Goal: Task Accomplishment & Management: Complete application form

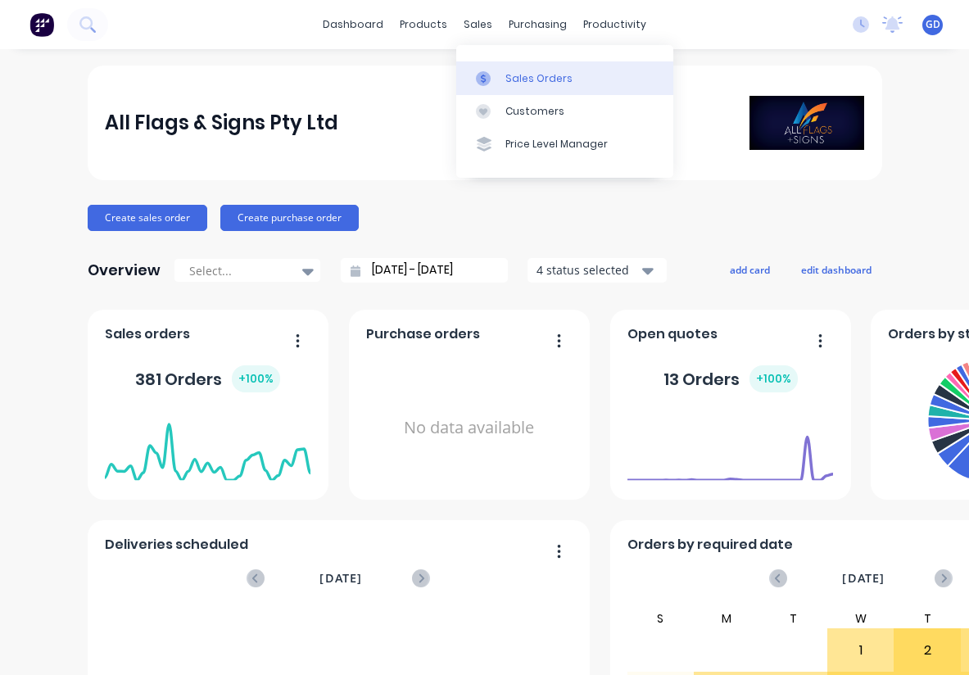
click at [516, 75] on div "Sales Orders" at bounding box center [538, 78] width 67 height 15
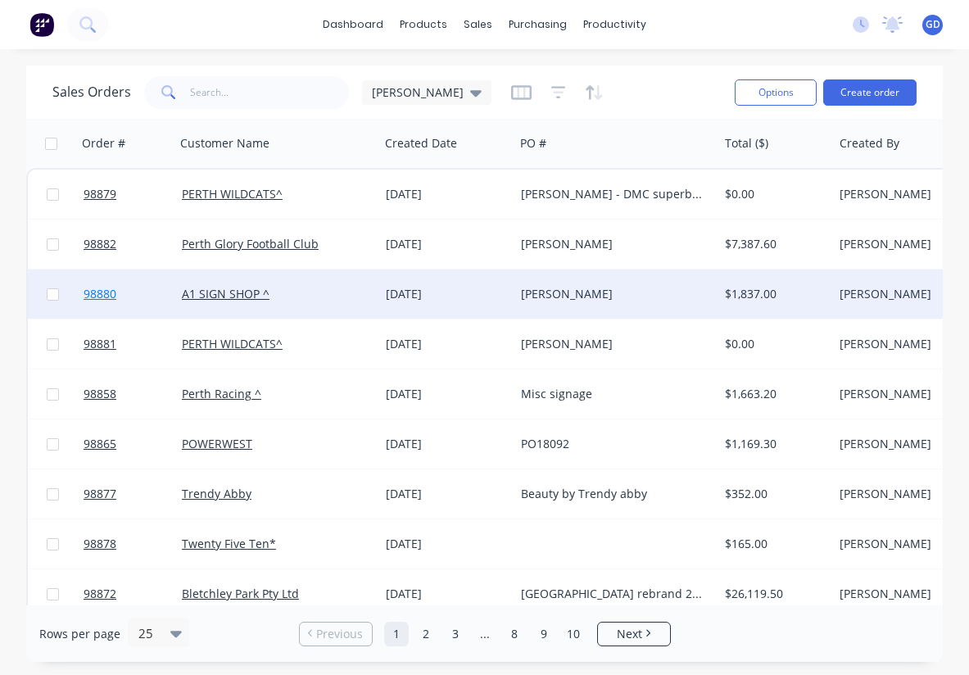
click at [111, 296] on span "98880" at bounding box center [100, 294] width 33 height 16
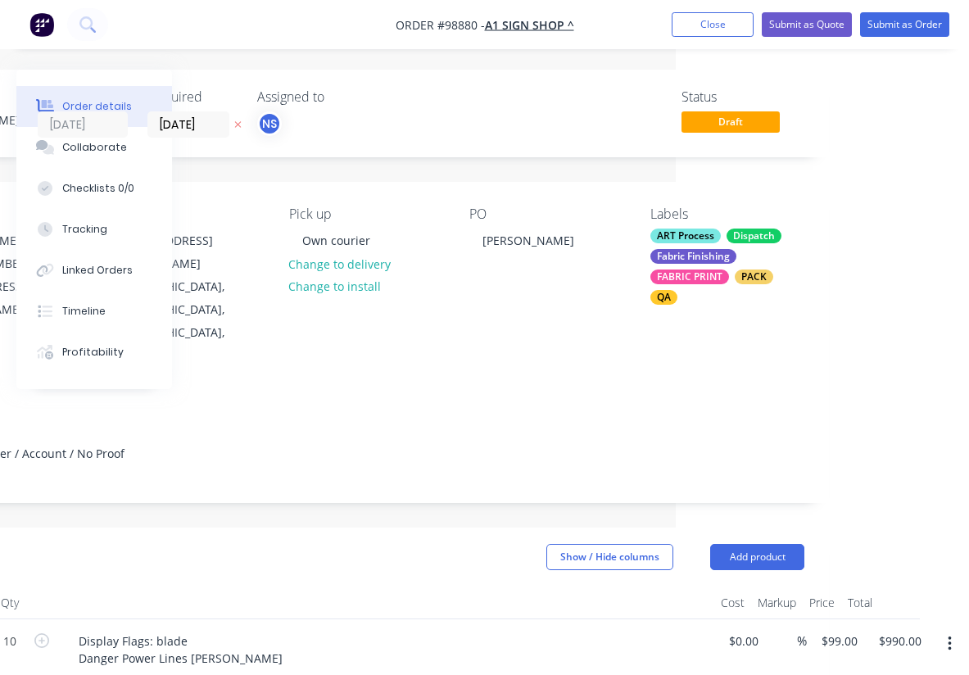
scroll to position [0, 293]
click at [696, 27] on button "Close" at bounding box center [713, 24] width 82 height 25
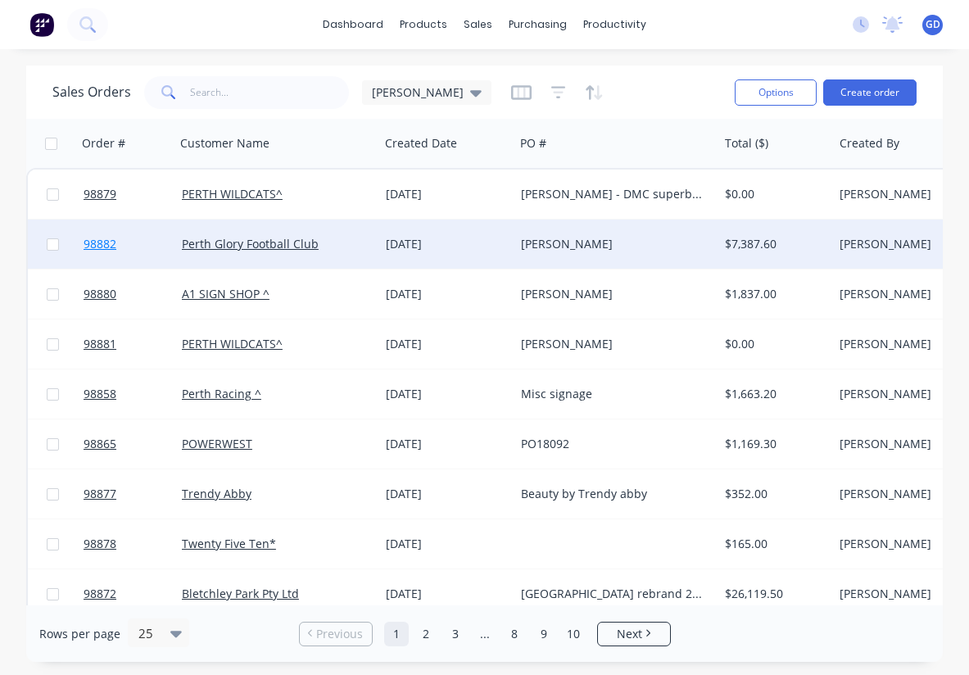
click at [101, 248] on span "98882" at bounding box center [100, 244] width 33 height 16
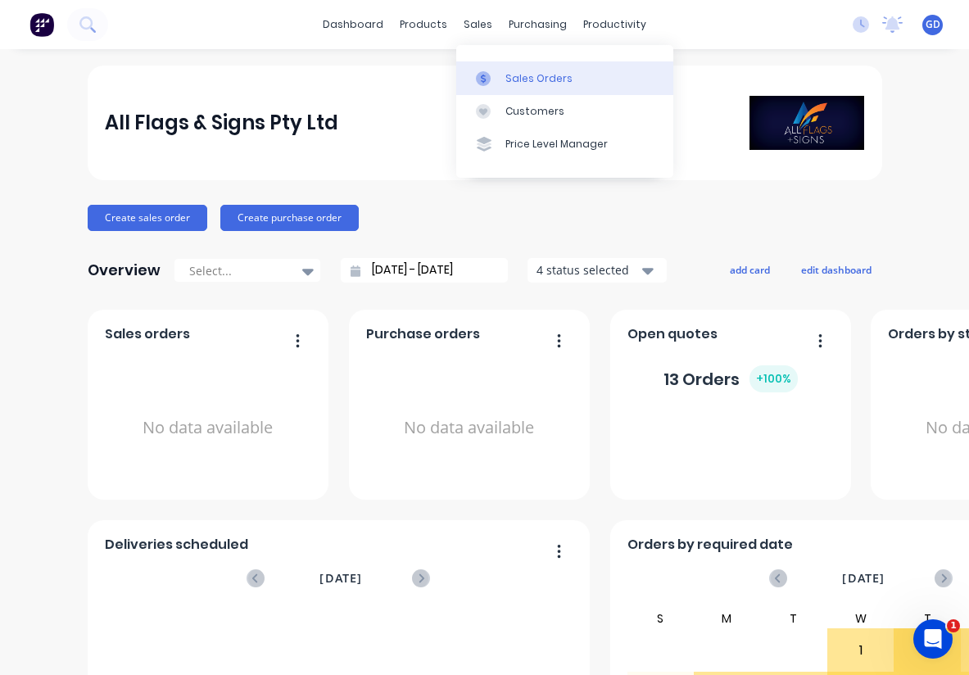
click at [519, 75] on div "Sales Orders" at bounding box center [538, 78] width 67 height 15
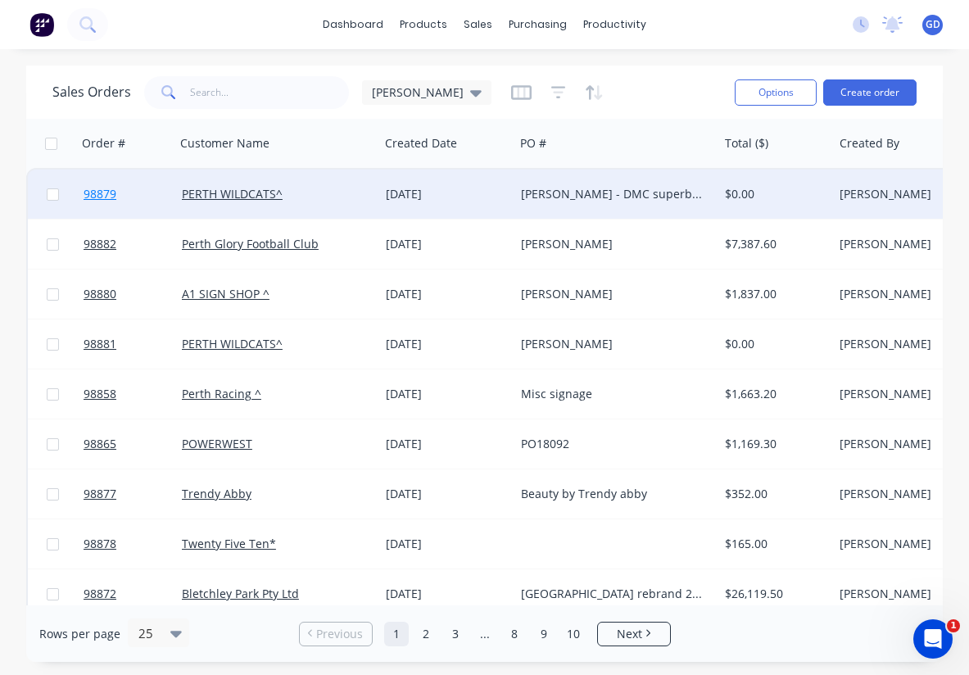
click at [102, 200] on span "98879" at bounding box center [100, 194] width 33 height 16
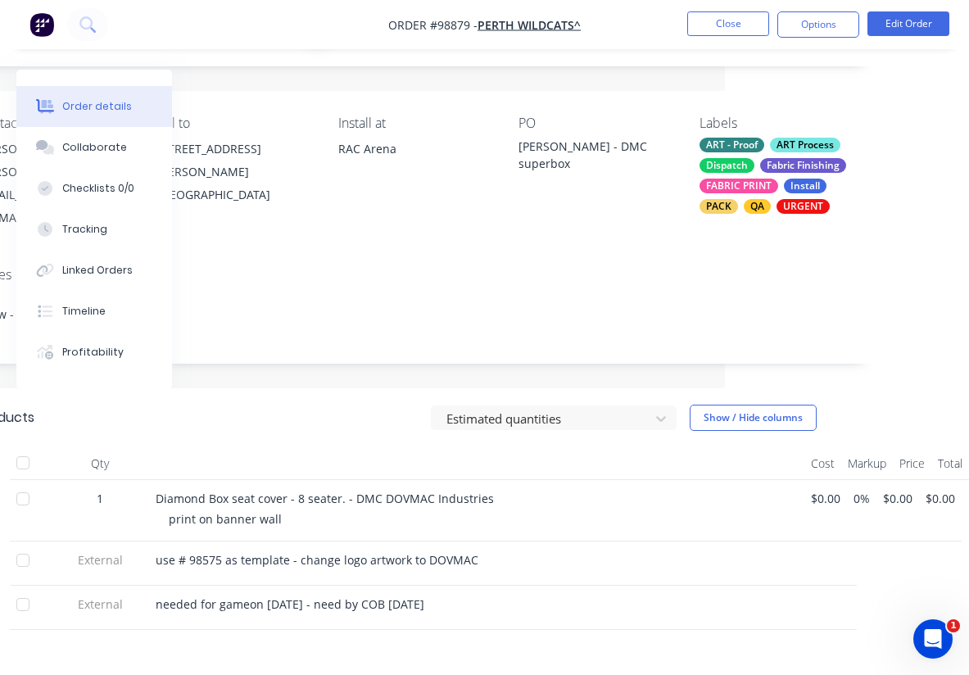
scroll to position [90, 244]
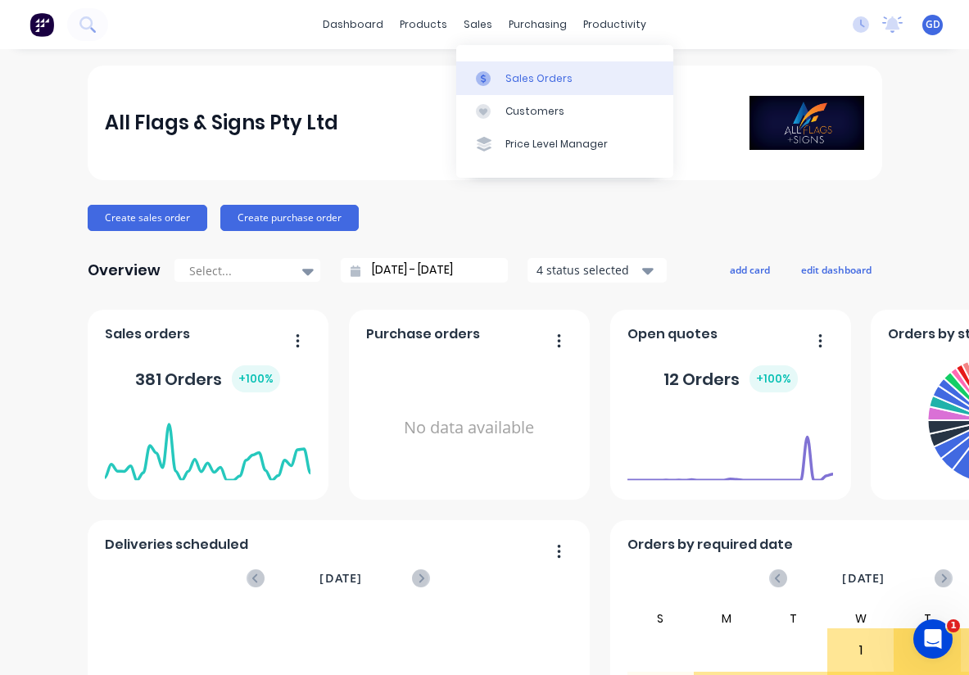
click at [517, 76] on div "Sales Orders" at bounding box center [538, 78] width 67 height 15
click at [513, 72] on div "Sales Orders" at bounding box center [538, 78] width 67 height 15
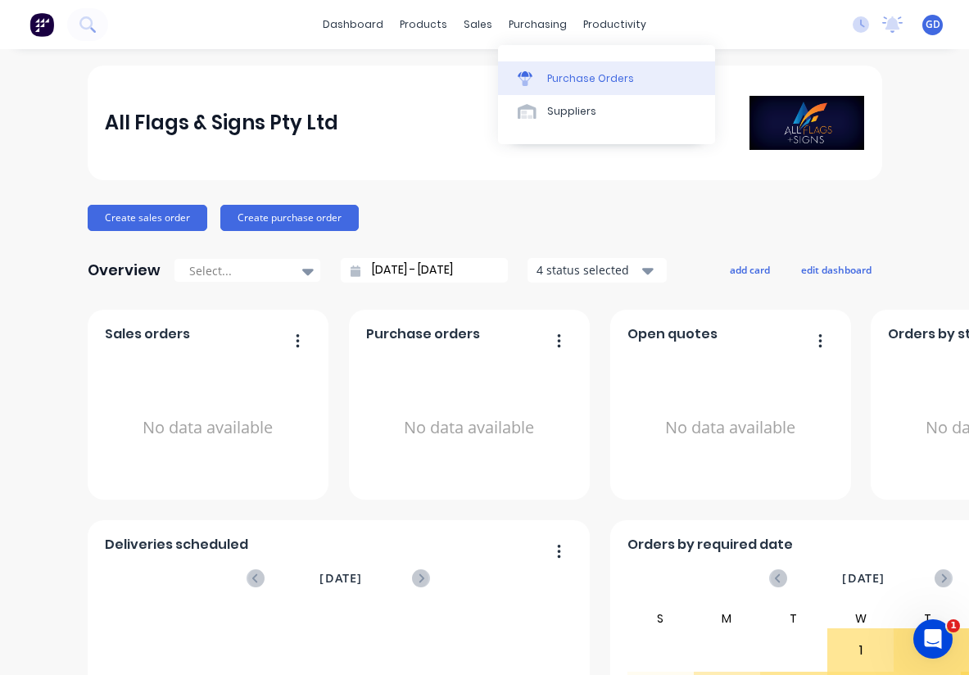
drag, startPoint x: 498, startPoint y: 34, endPoint x: 525, endPoint y: 77, distance: 51.1
click at [525, 77] on icon at bounding box center [525, 80] width 13 height 9
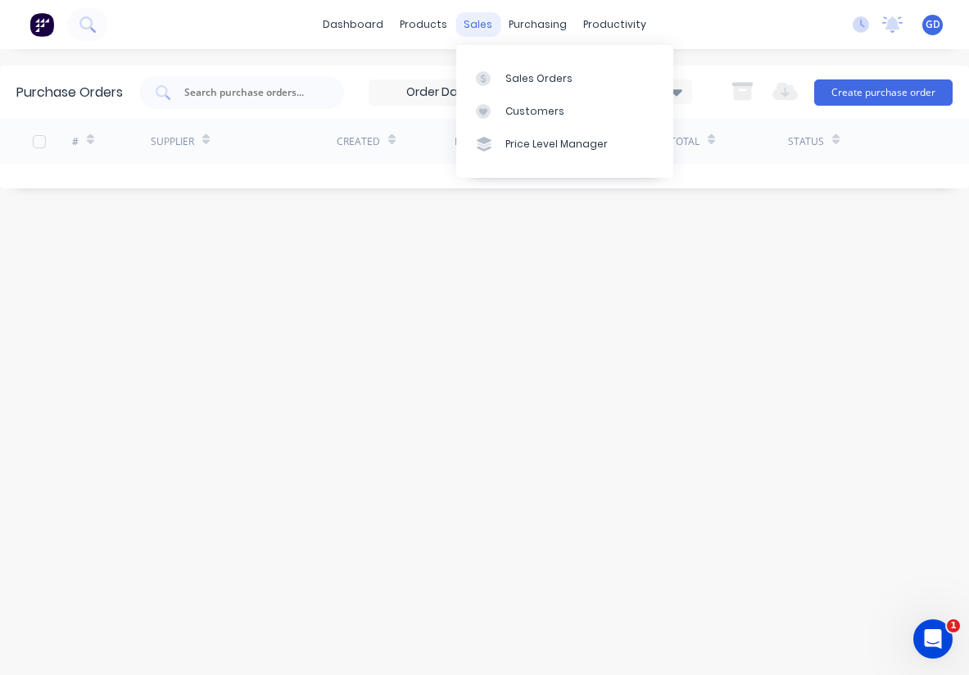
click at [468, 21] on div "sales" at bounding box center [477, 24] width 45 height 25
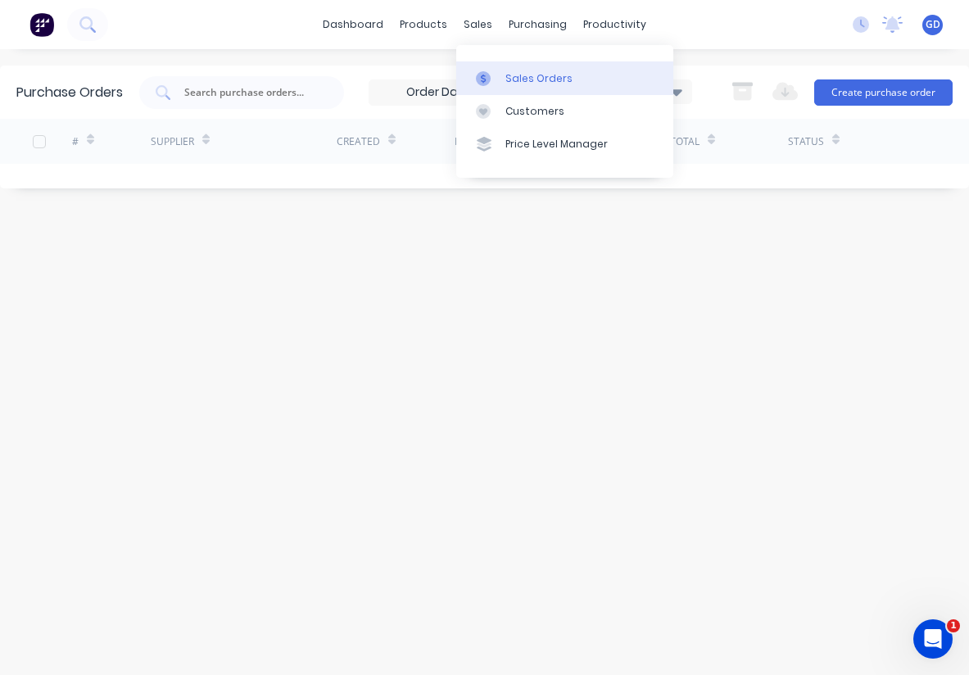
click at [508, 70] on link "Sales Orders" at bounding box center [564, 77] width 217 height 33
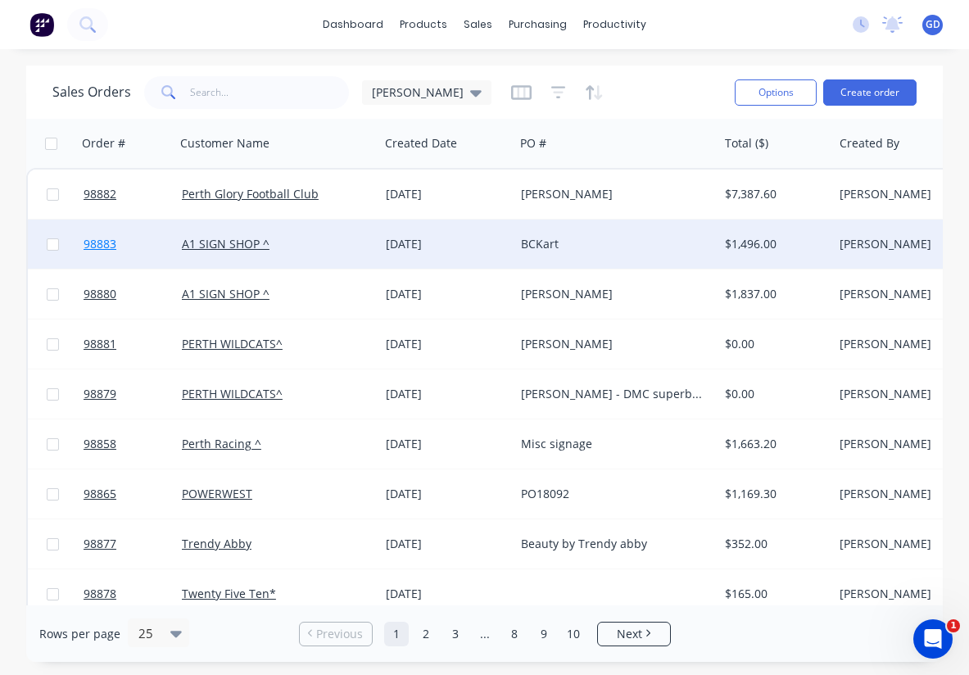
click at [108, 247] on span "98883" at bounding box center [100, 244] width 33 height 16
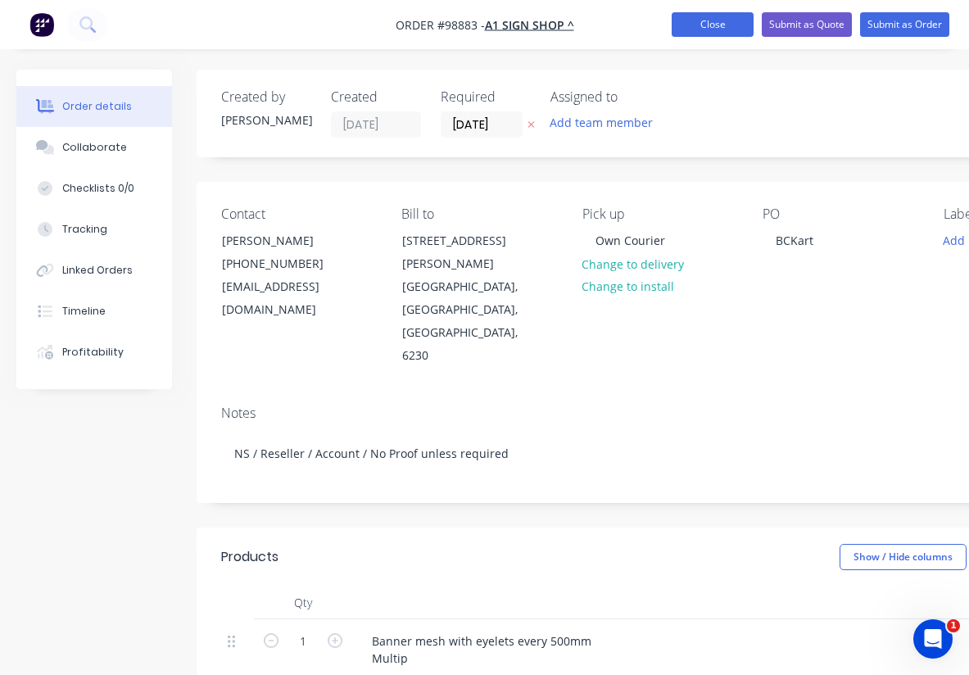
click at [700, 36] on button "Close" at bounding box center [713, 24] width 82 height 25
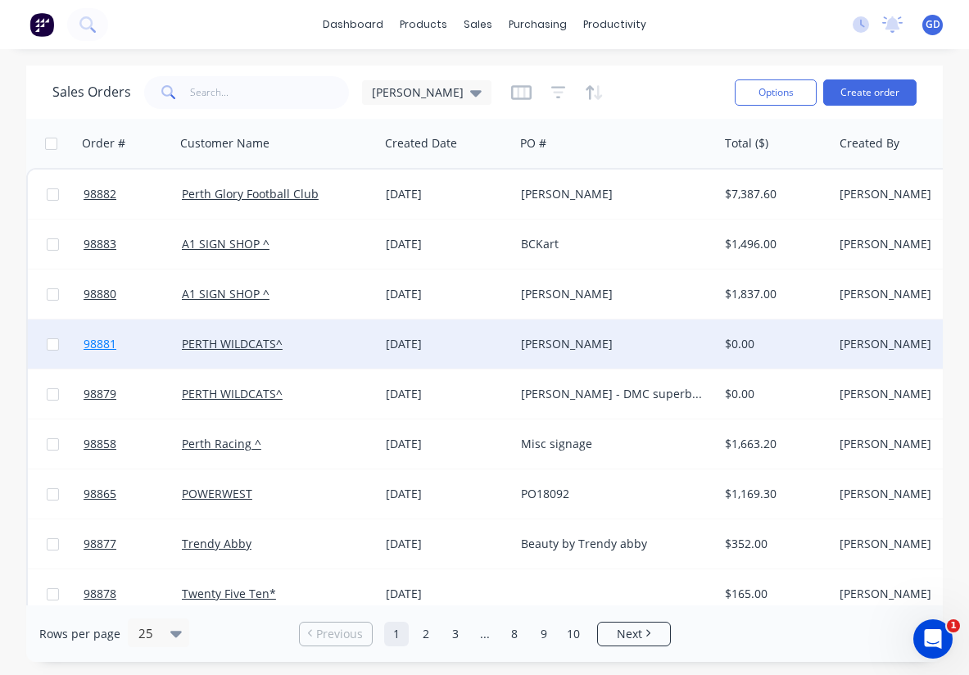
click at [105, 342] on span "98881" at bounding box center [100, 344] width 33 height 16
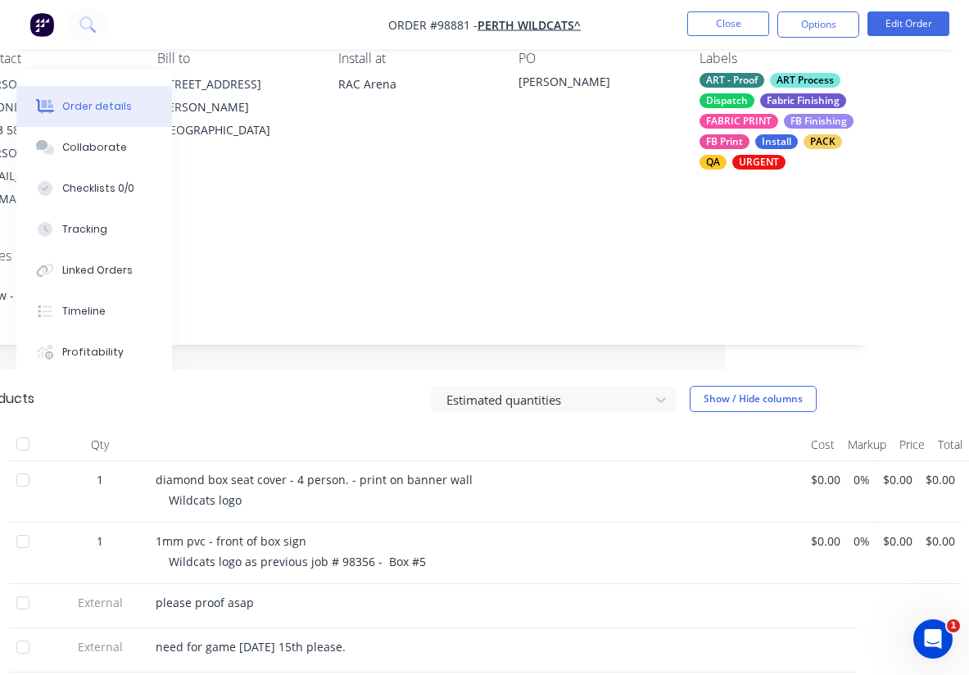
scroll to position [155, 244]
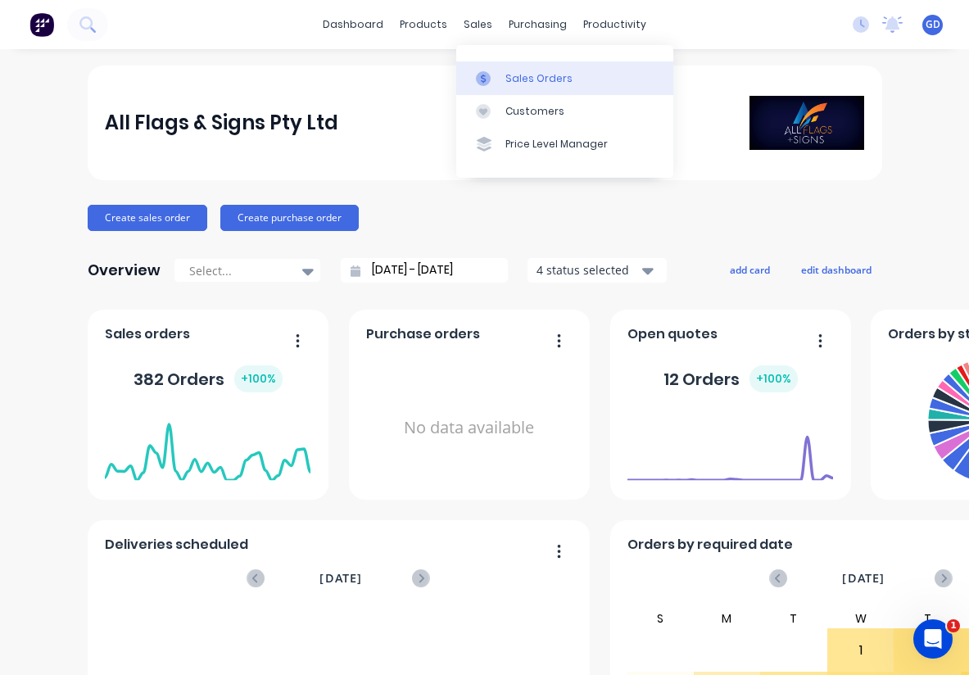
click at [514, 75] on div "Sales Orders" at bounding box center [538, 78] width 67 height 15
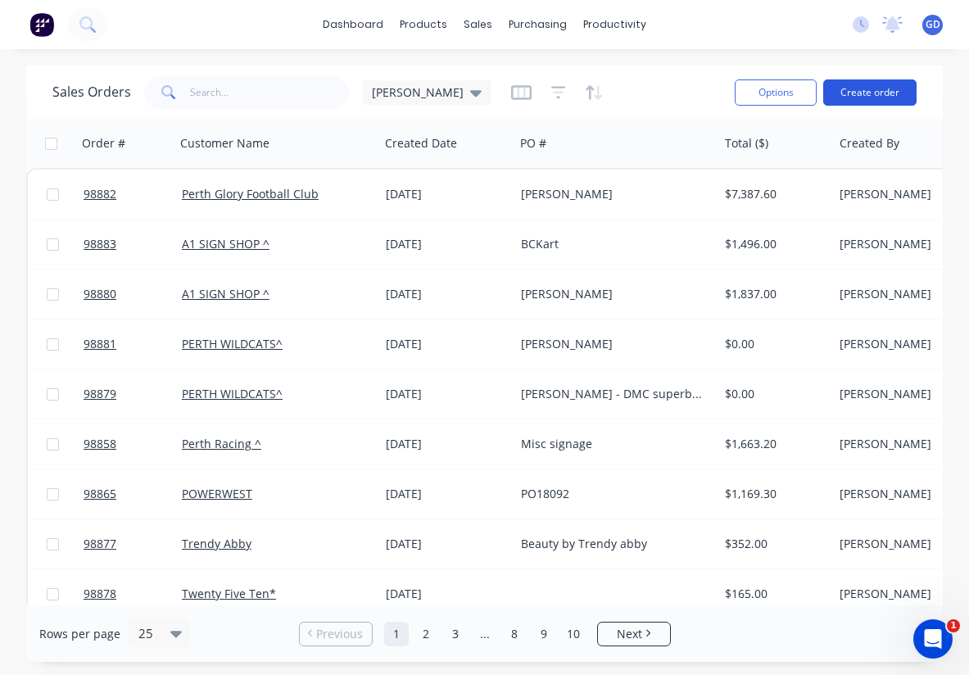
click at [878, 98] on button "Create order" at bounding box center [869, 92] width 93 height 26
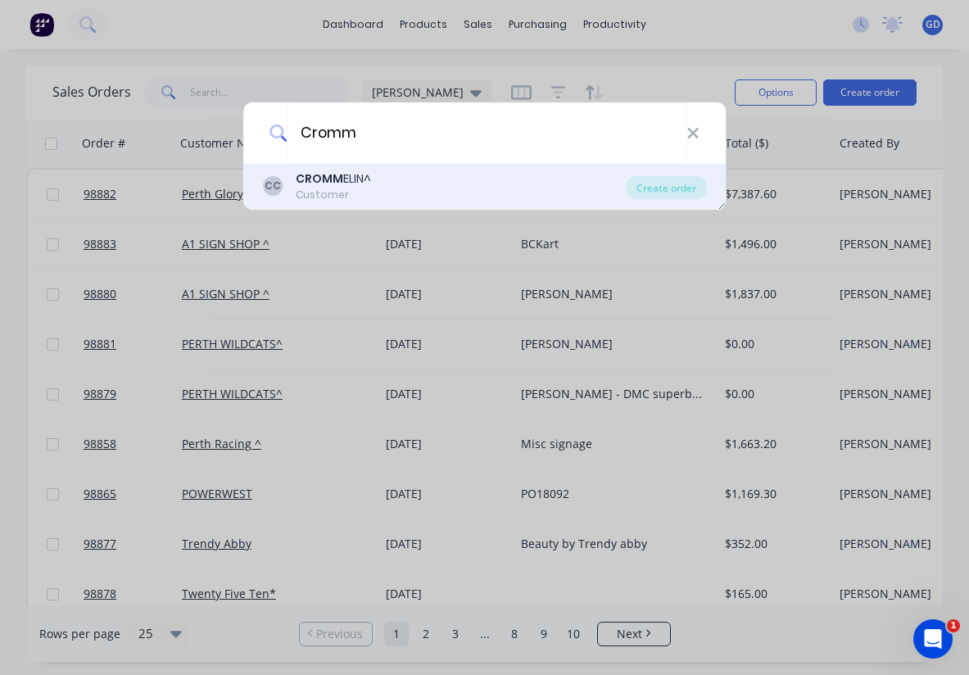
type input "Cromm"
click at [360, 179] on div "CROMM ELIN^" at bounding box center [333, 178] width 75 height 17
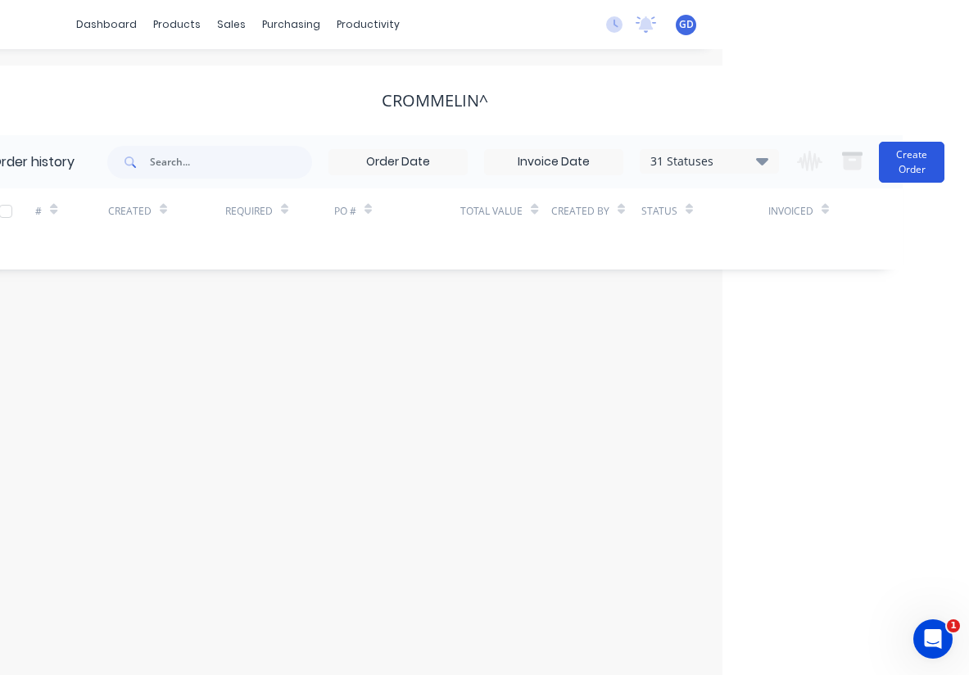
scroll to position [0, 247]
click at [903, 161] on button "Create Order" at bounding box center [912, 162] width 66 height 41
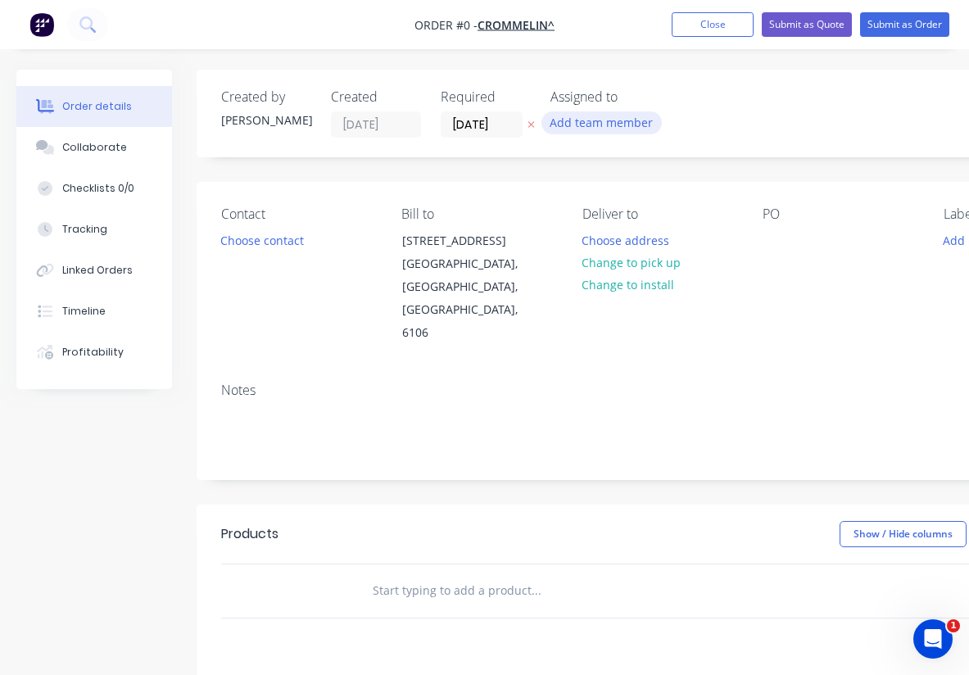
click at [611, 121] on button "Add team member" at bounding box center [602, 122] width 120 height 22
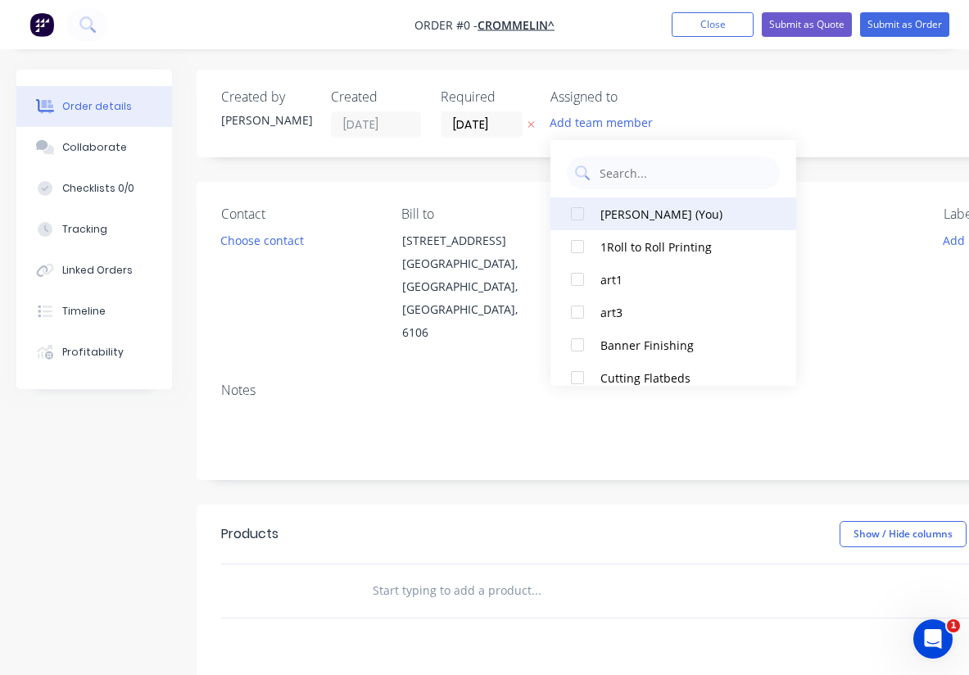
click at [573, 211] on div at bounding box center [577, 213] width 33 height 33
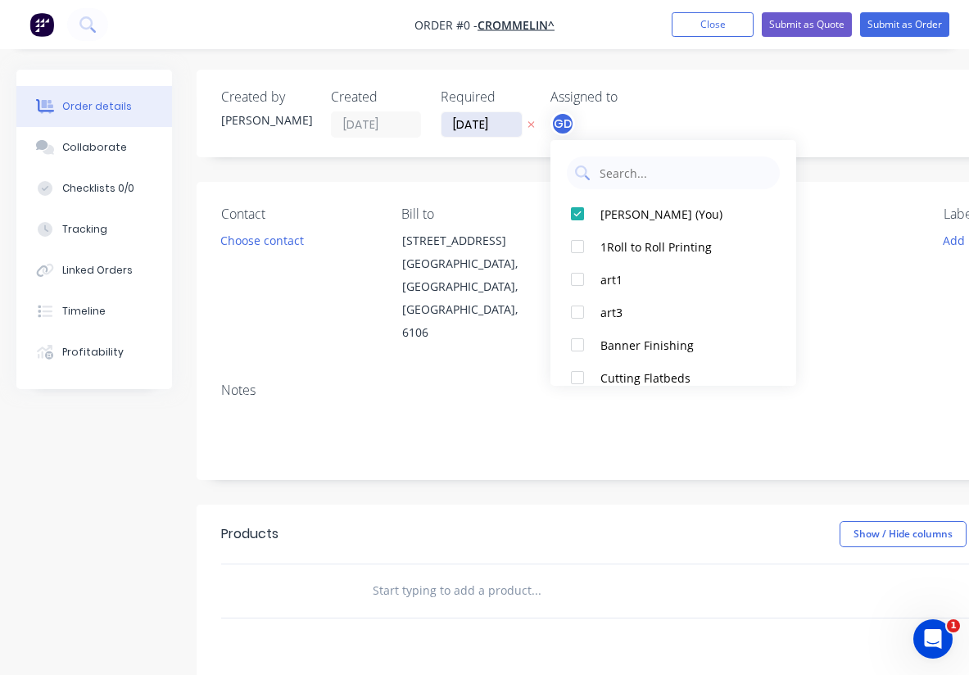
click at [477, 123] on div "Order details Collaborate Checklists 0/0 Tracking Linked Orders Timeline Profit…" at bounding box center [569, 553] width 1139 height 967
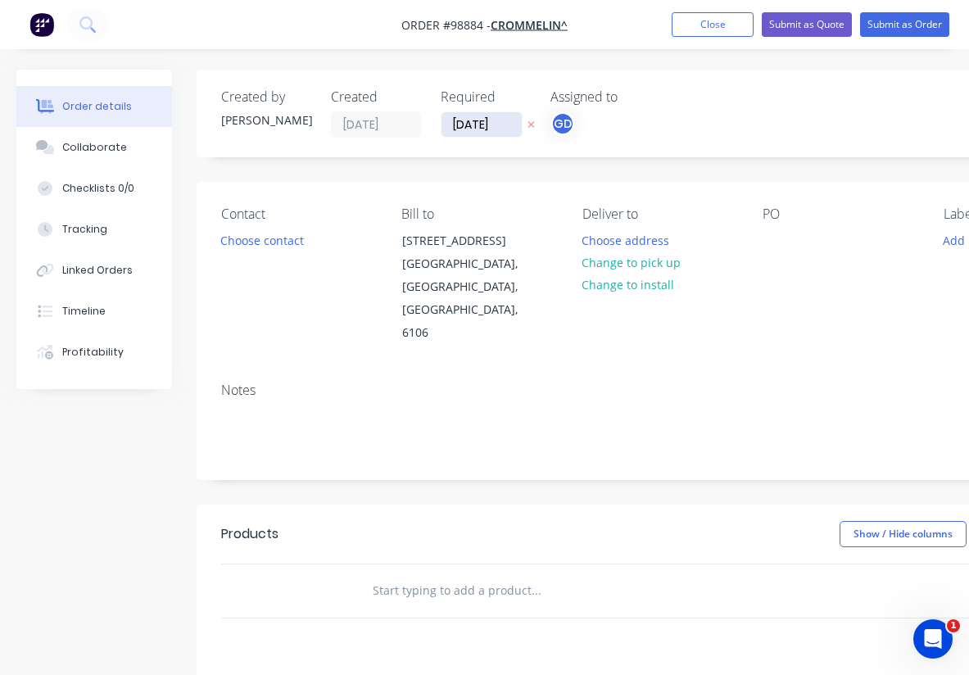
click at [469, 124] on input "[DATE]" at bounding box center [482, 124] width 80 height 25
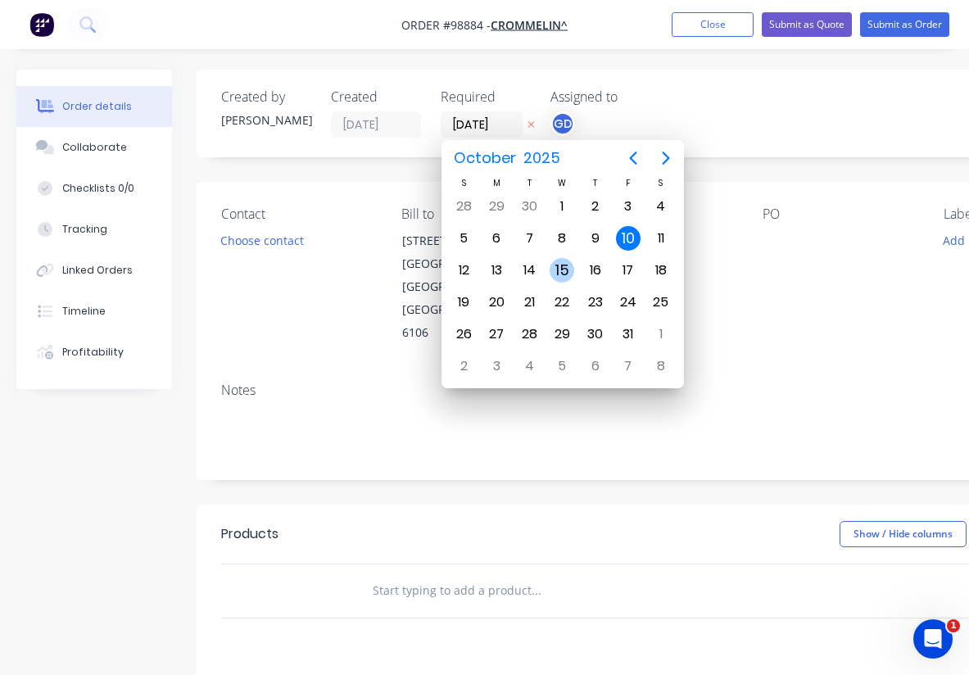
click at [558, 273] on div "15" at bounding box center [562, 270] width 25 height 25
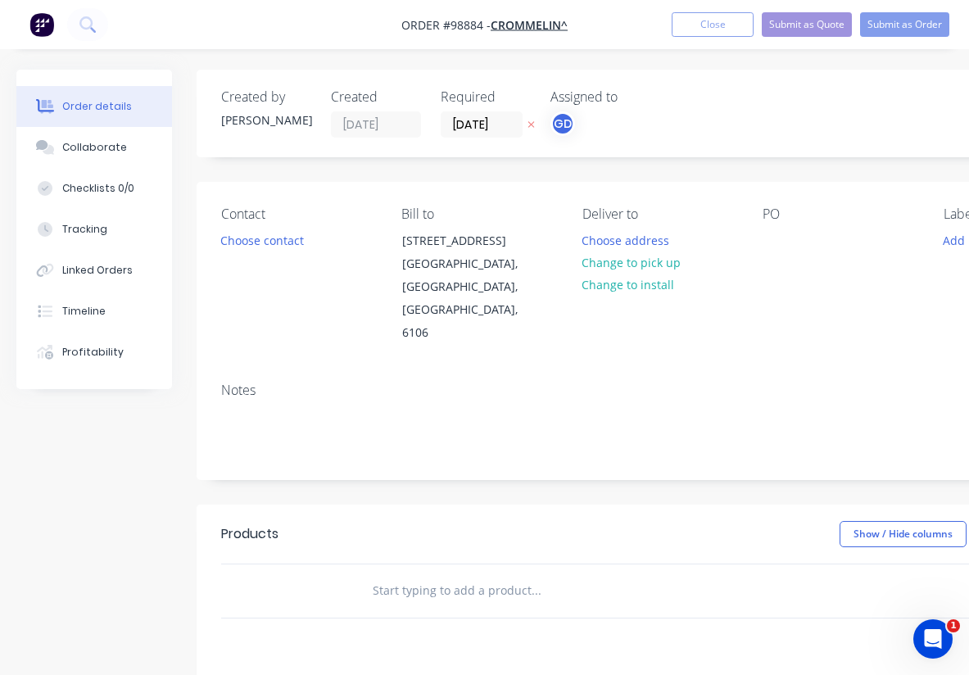
type input "[DATE]"
click at [275, 244] on button "Choose contact" at bounding box center [262, 240] width 101 height 22
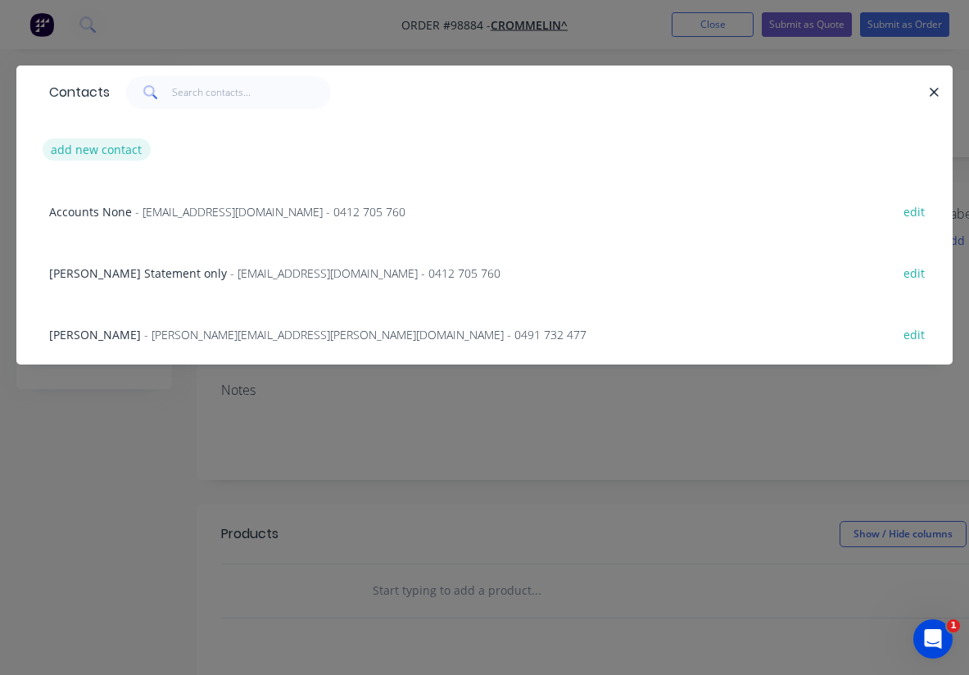
click at [76, 152] on button "add new contact" at bounding box center [97, 149] width 108 height 22
select select "AU"
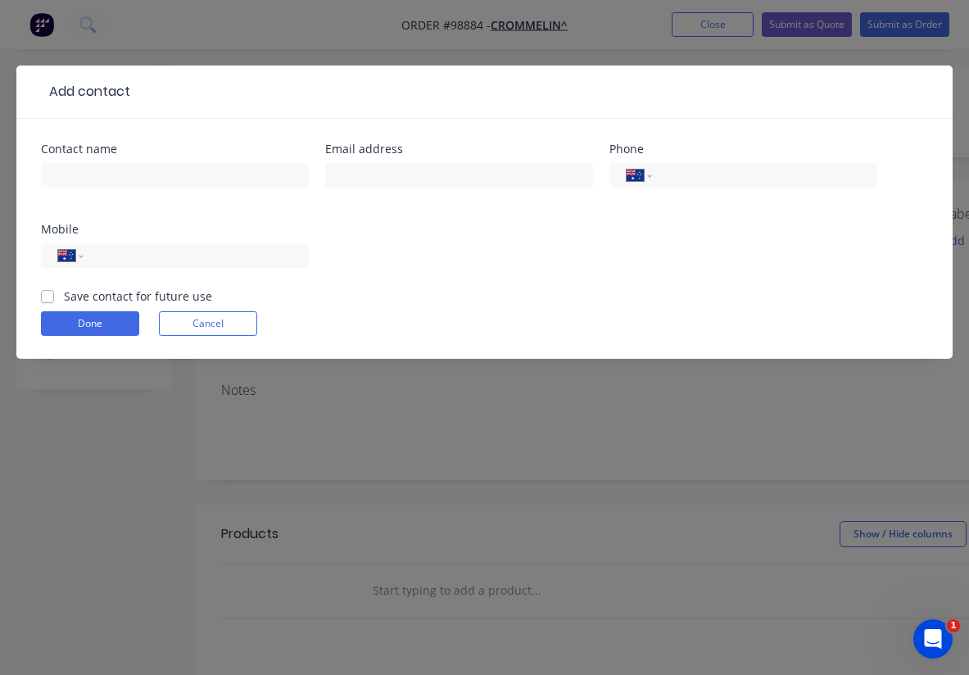
click at [64, 297] on label "Save contact for future use" at bounding box center [138, 296] width 148 height 17
click at [48, 297] on input "Save contact for future use" at bounding box center [47, 296] width 13 height 16
checkbox input "true"
paste input "So page 1 and 2 is one d/s 2 and 3 and 4 and 5 correct?"
click at [273, 167] on input "So page 1 and 2 is one d/s 2 and 3 and 4 and 5 correct?" at bounding box center [175, 175] width 268 height 25
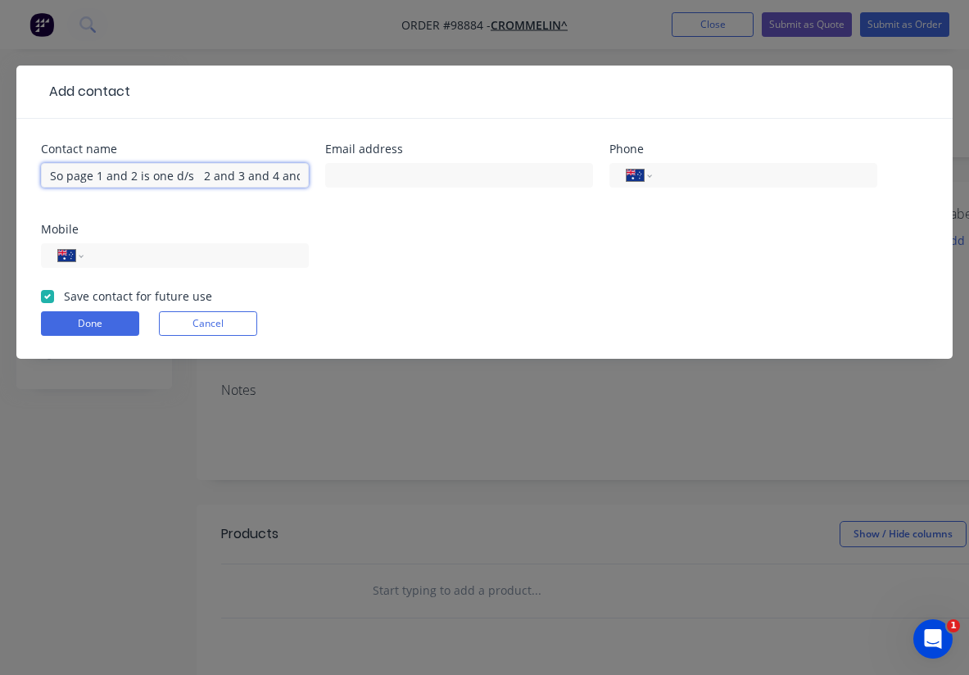
drag, startPoint x: 272, startPoint y: 175, endPoint x: 7, endPoint y: 158, distance: 266.0
click at [7, 158] on div "Add contact Contact name So page 1 and 2 is one d/s 2 and 3 and 4 and 5 correct…" at bounding box center [484, 337] width 969 height 675
type input "?"
click at [75, 169] on input "?" at bounding box center [175, 175] width 268 height 25
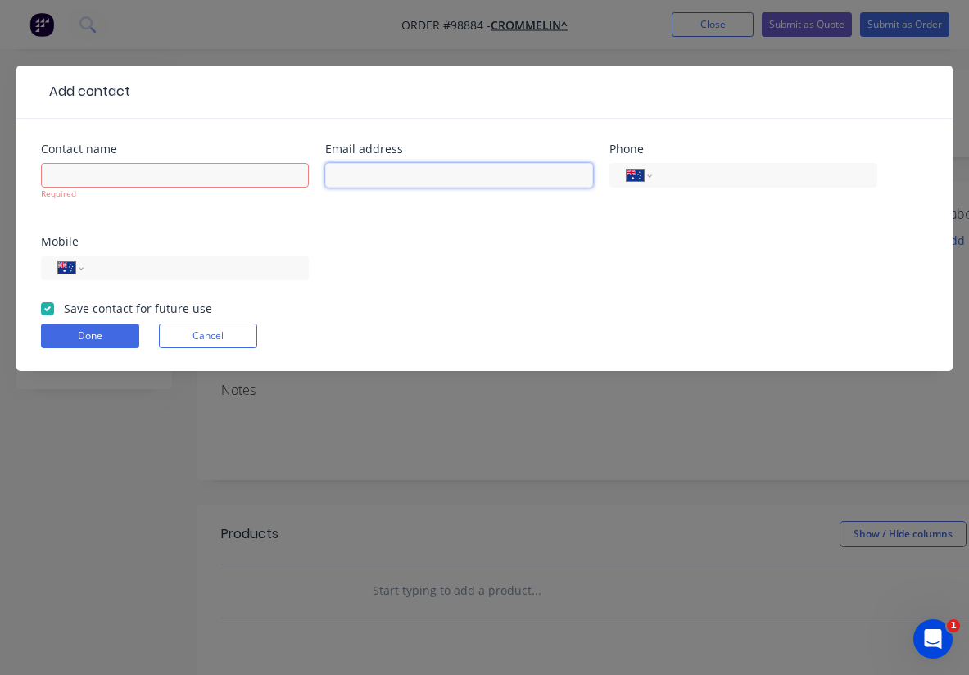
paste input "[EMAIL_ADDRESS][DOMAIN_NAME]>"
type input "[EMAIL_ADDRESS][DOMAIN_NAME]>"
click at [90, 178] on input "text" at bounding box center [175, 175] width 268 height 25
paste input "[PERSON_NAME]"
type input "[PERSON_NAME]"
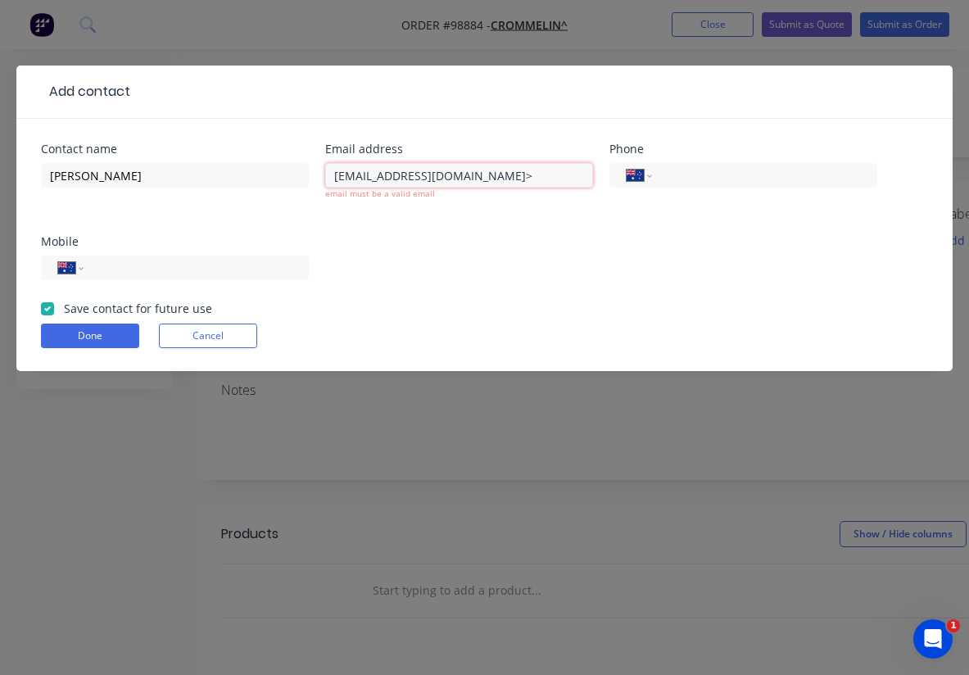
click at [336, 179] on input "[EMAIL_ADDRESS][DOMAIN_NAME]>" at bounding box center [459, 175] width 268 height 25
click at [535, 178] on input "[EMAIL_ADDRESS][DOMAIN_NAME]>" at bounding box center [459, 175] width 268 height 25
type input "[EMAIL_ADDRESS][DOMAIN_NAME]"
click at [473, 222] on div "Contact name [PERSON_NAME][GEOGRAPHIC_DATA] Email address [EMAIL_ADDRESS][DOMAI…" at bounding box center [484, 221] width 887 height 156
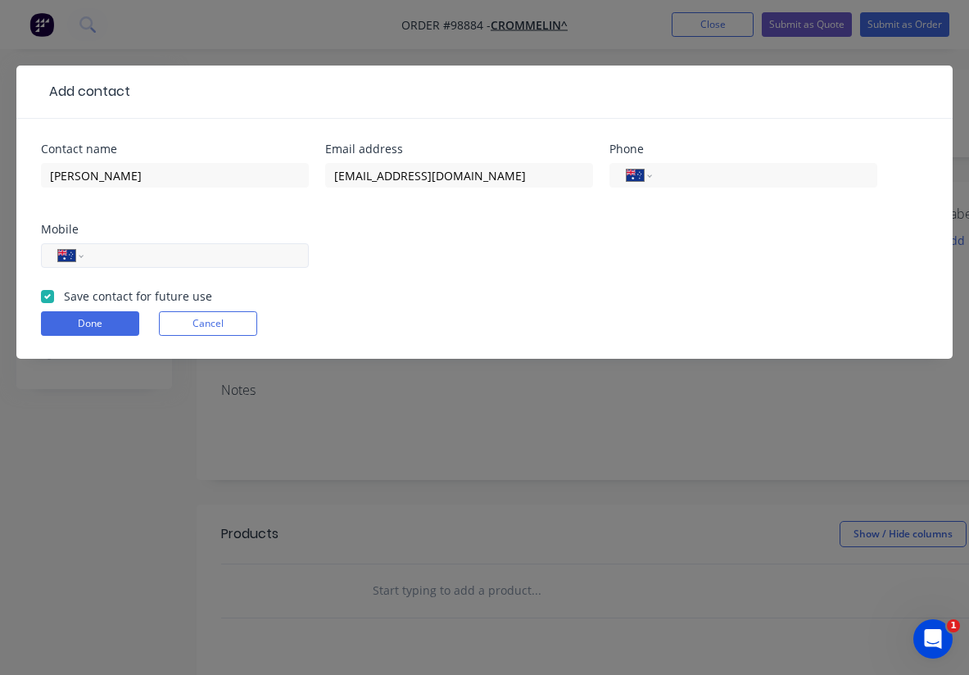
click at [166, 256] on input "tel" at bounding box center [193, 256] width 197 height 19
paste input "0479 178 005"
type input "0479 178 005"
paste input "1800 655 711"
type input "1800 655 711"
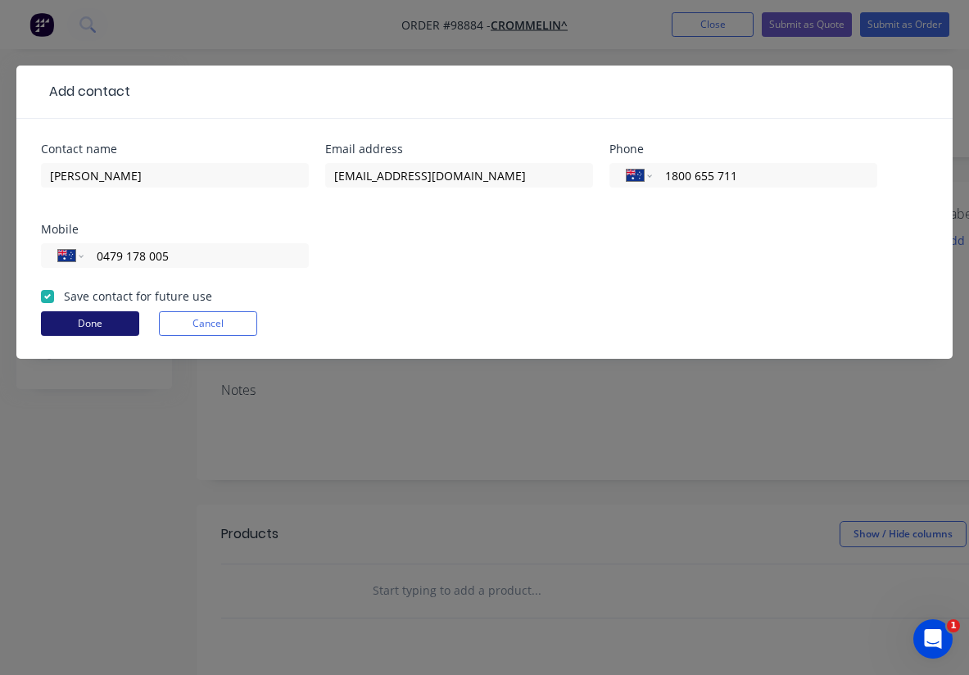
click at [88, 320] on button "Done" at bounding box center [90, 323] width 98 height 25
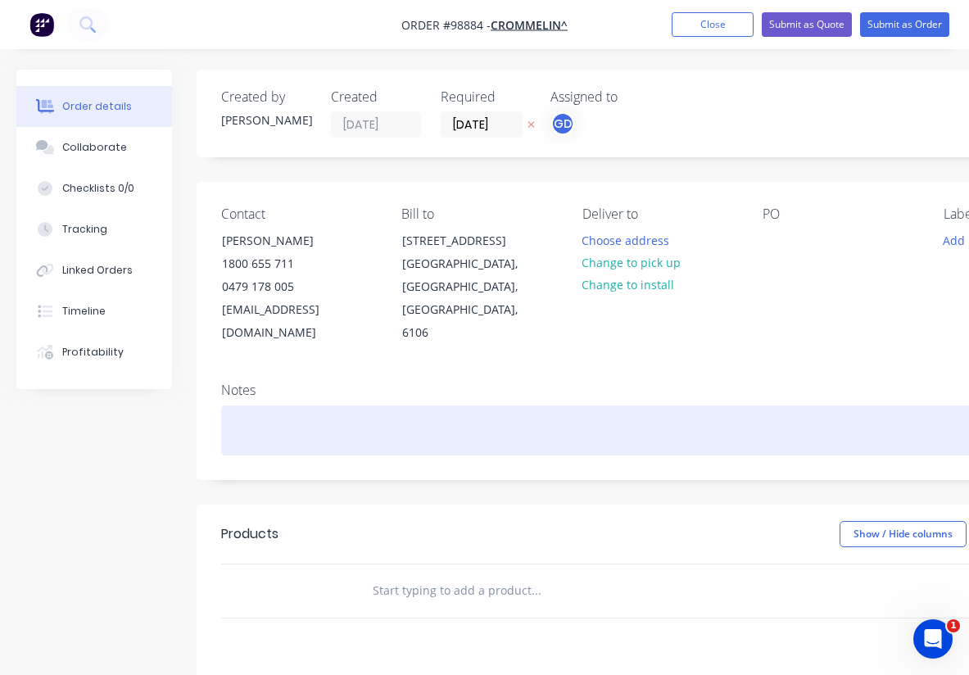
click at [226, 406] on div at bounding box center [659, 431] width 877 height 50
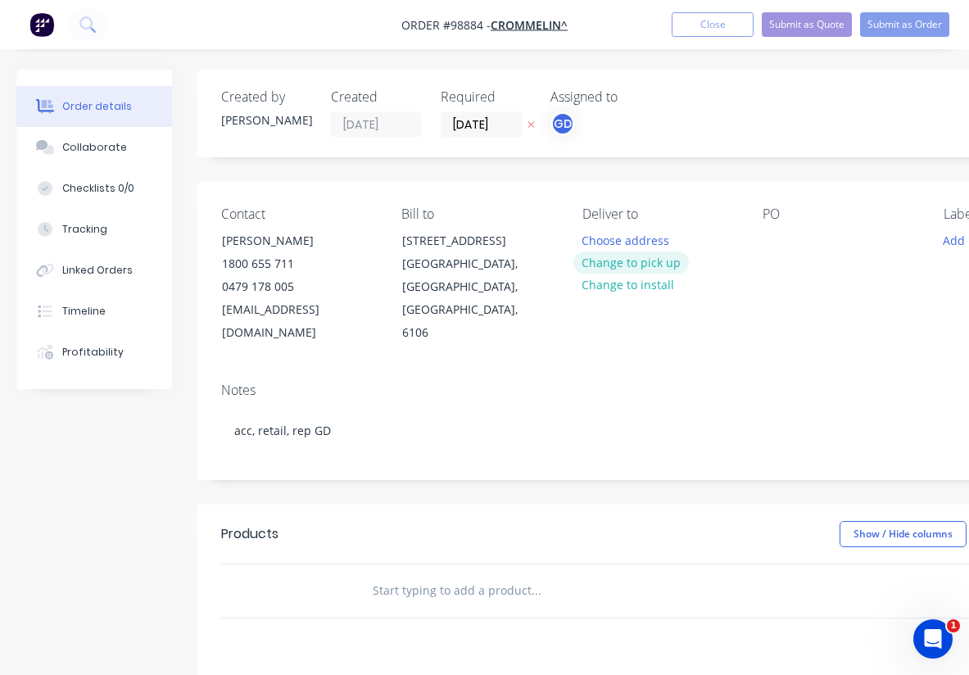
click at [620, 265] on button "Change to pick up" at bounding box center [631, 263] width 116 height 22
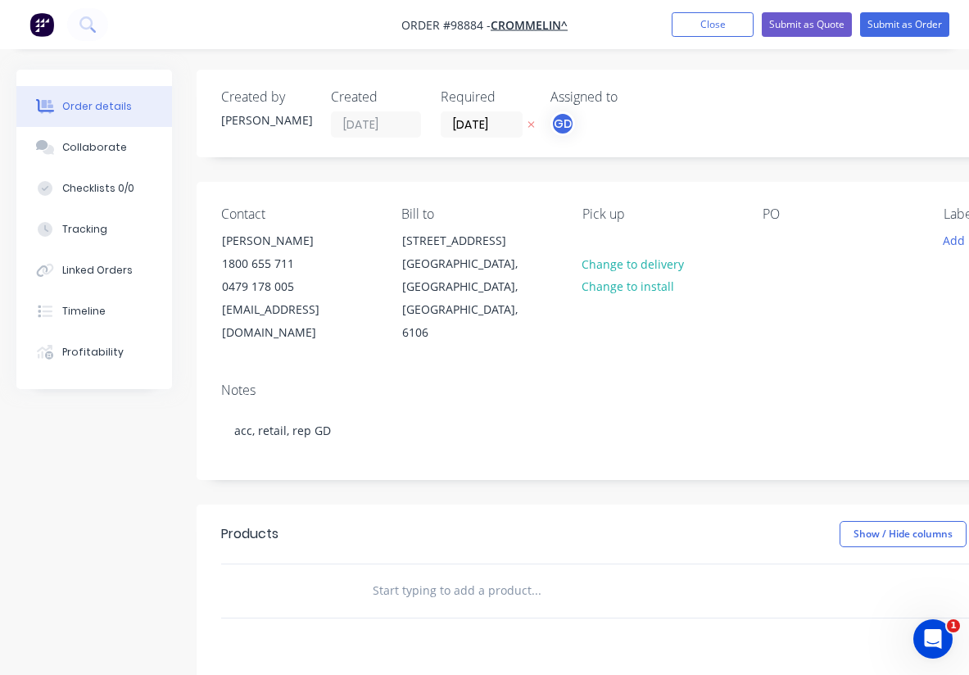
click at [619, 239] on div "Pick up Change to delivery Change to install" at bounding box center [659, 275] width 154 height 138
click at [596, 241] on div at bounding box center [595, 241] width 26 height 24
drag, startPoint x: 596, startPoint y: 241, endPoint x: 636, endPoint y: 364, distance: 129.3
click at [636, 383] on div "Notes" at bounding box center [659, 391] width 877 height 16
click at [646, 252] on div "MUST BE READY [DATE]" at bounding box center [659, 241] width 154 height 24
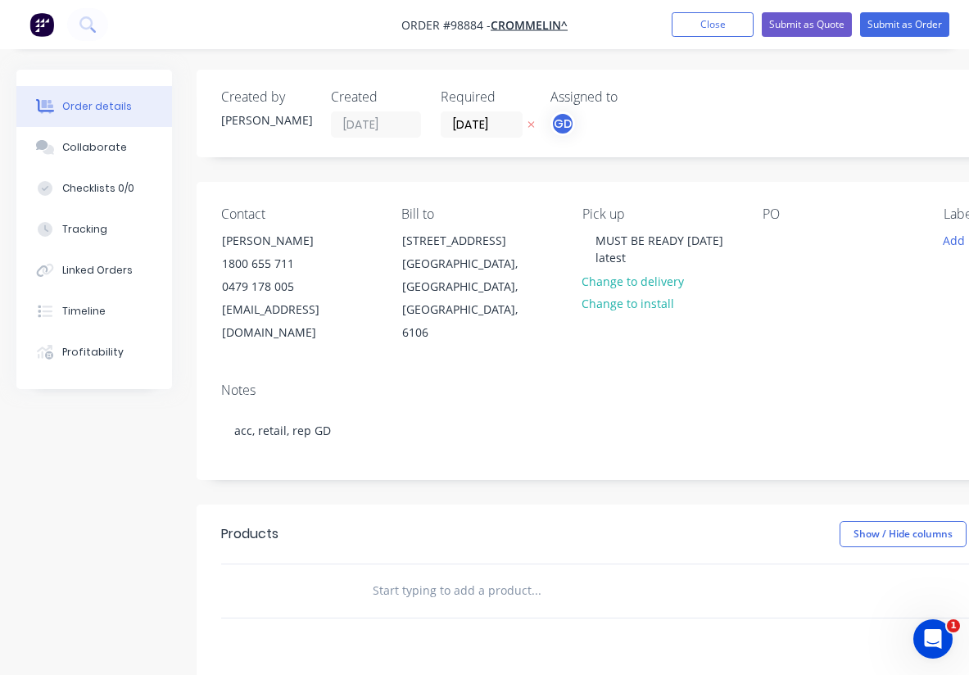
click at [668, 332] on div "Contact [PERSON_NAME] 1800 655 711 0479 178 005 [EMAIL_ADDRESS][DOMAIN_NAME] Bi…" at bounding box center [660, 276] width 926 height 188
click at [790, 230] on div "PO" at bounding box center [840, 275] width 154 height 138
click at [782, 237] on div at bounding box center [776, 241] width 26 height 24
click at [859, 295] on div "PO 2161" at bounding box center [840, 275] width 154 height 138
click at [949, 240] on button "Add labels" at bounding box center [971, 240] width 75 height 22
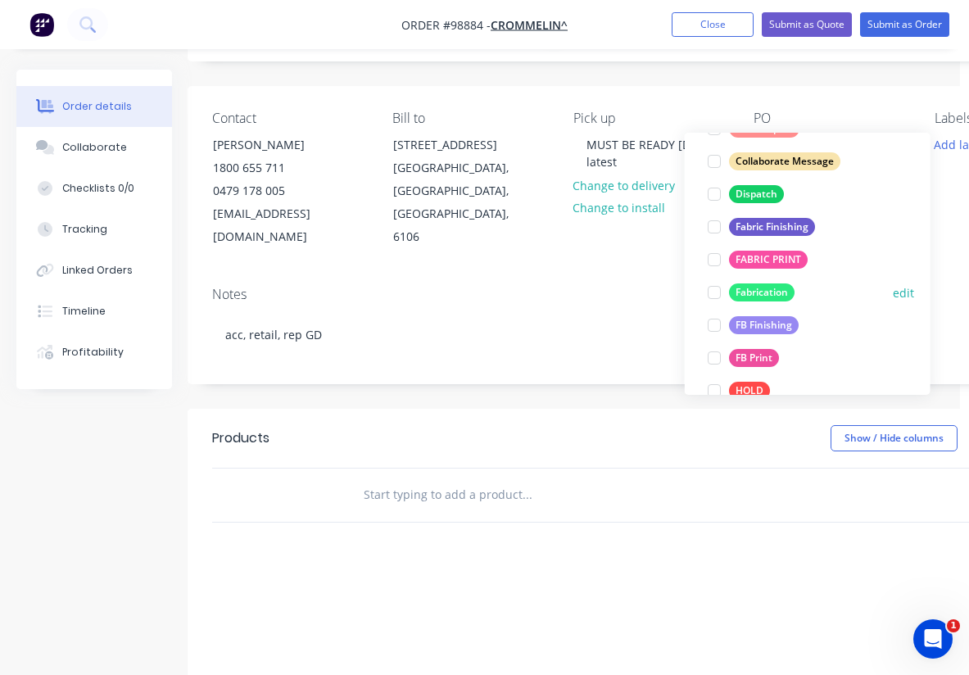
scroll to position [268, 0]
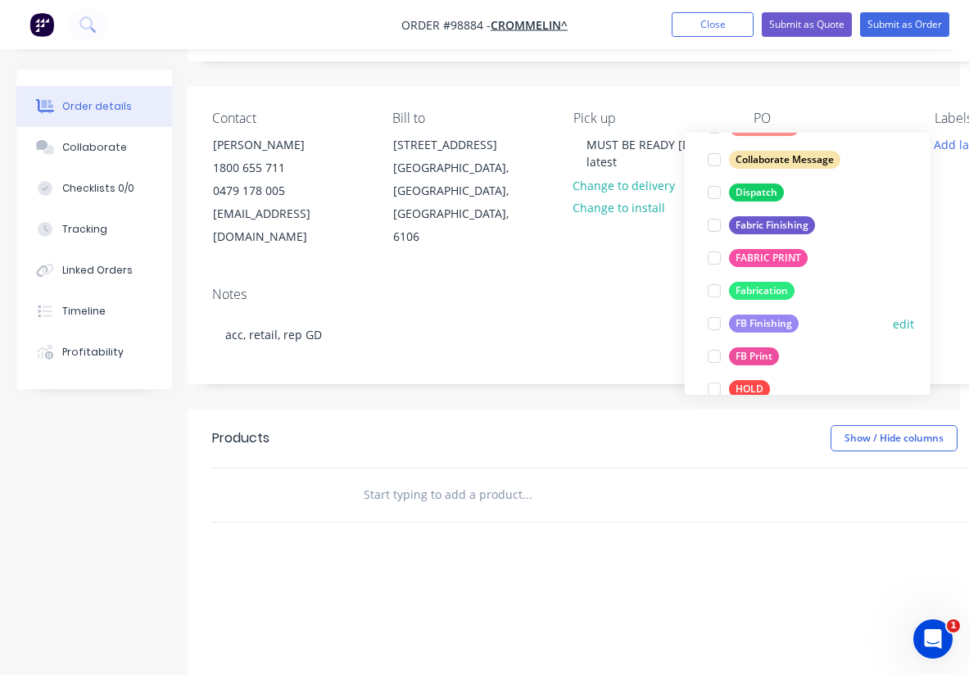
click at [760, 326] on div "FB Finishing" at bounding box center [764, 324] width 70 height 18
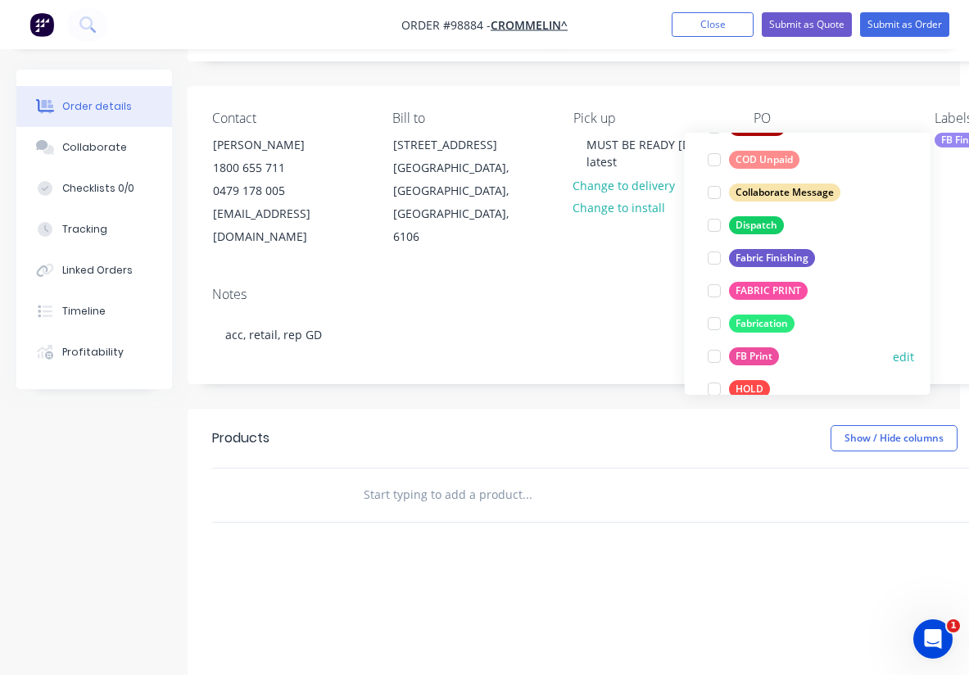
click at [759, 350] on div "FB Print" at bounding box center [754, 356] width 50 height 18
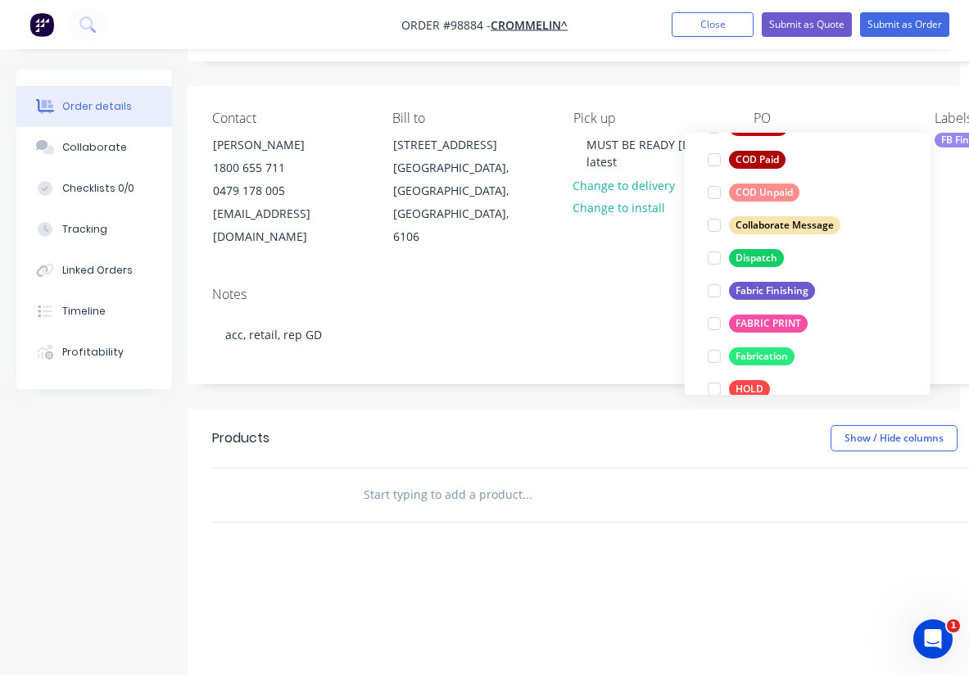
click at [706, 481] on div at bounding box center [596, 494] width 492 height 33
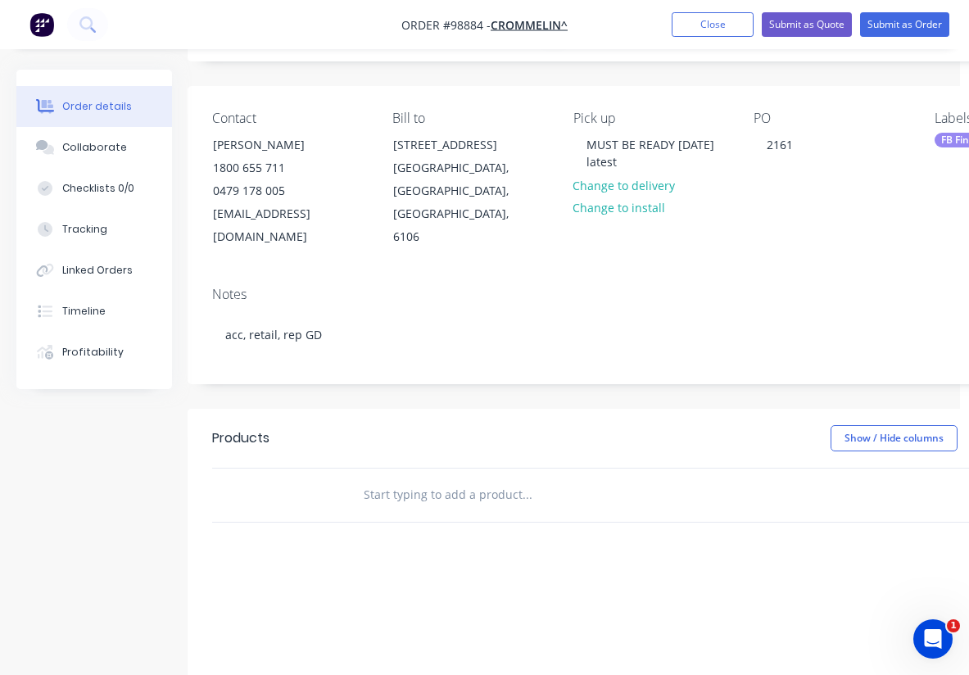
click at [407, 478] on input "text" at bounding box center [527, 494] width 328 height 33
paste input "Qty 3 (1 of each) Double sided 5mm PVC. Size 594mm x 420mm"
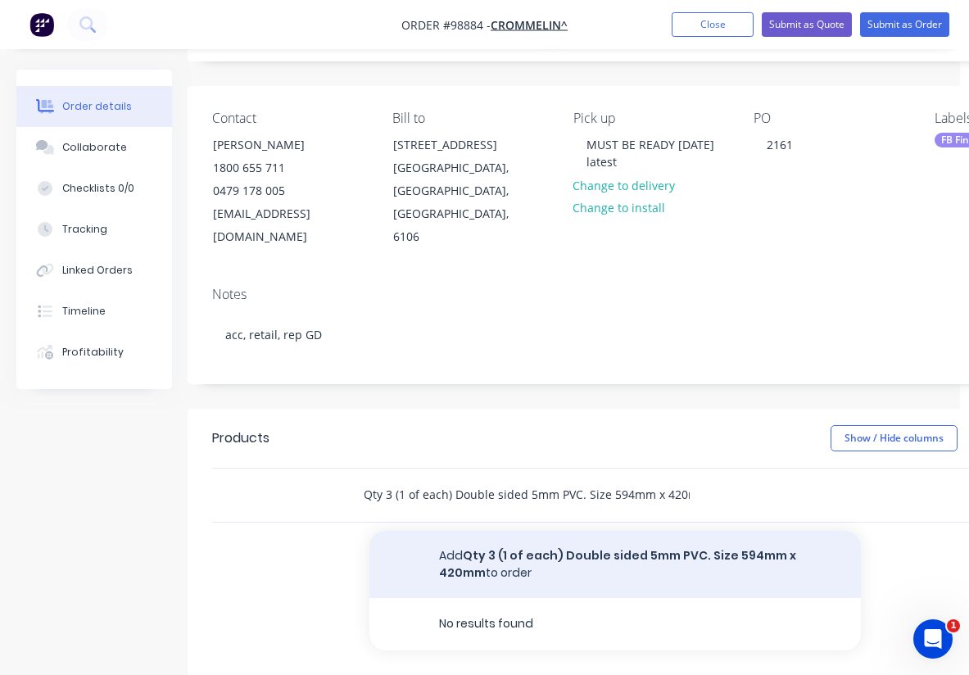
type input "Qty 3 (1 of each) Double sided 5mm PVC. Size 594mm x 420mm"
click at [496, 546] on button "Add Qty 3 (1 of each) Double sided 5mm PVC. Size 594mm x 420mm to order" at bounding box center [615, 564] width 492 height 67
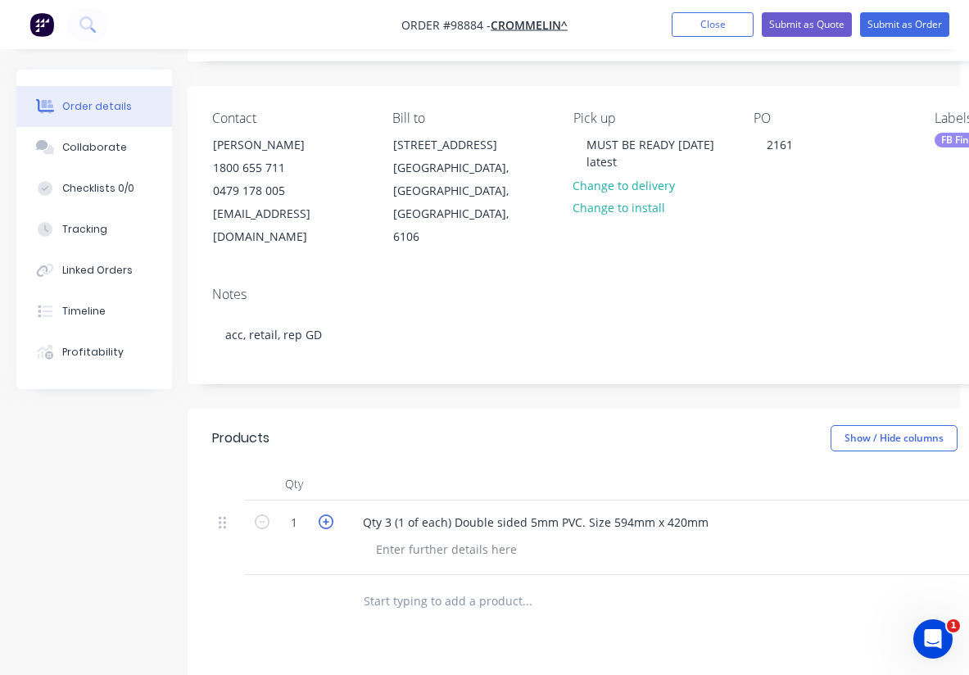
click at [327, 514] on icon "button" at bounding box center [326, 521] width 15 height 15
type input "3"
click at [379, 468] on div at bounding box center [670, 484] width 655 height 33
click at [411, 537] on div at bounding box center [446, 549] width 167 height 24
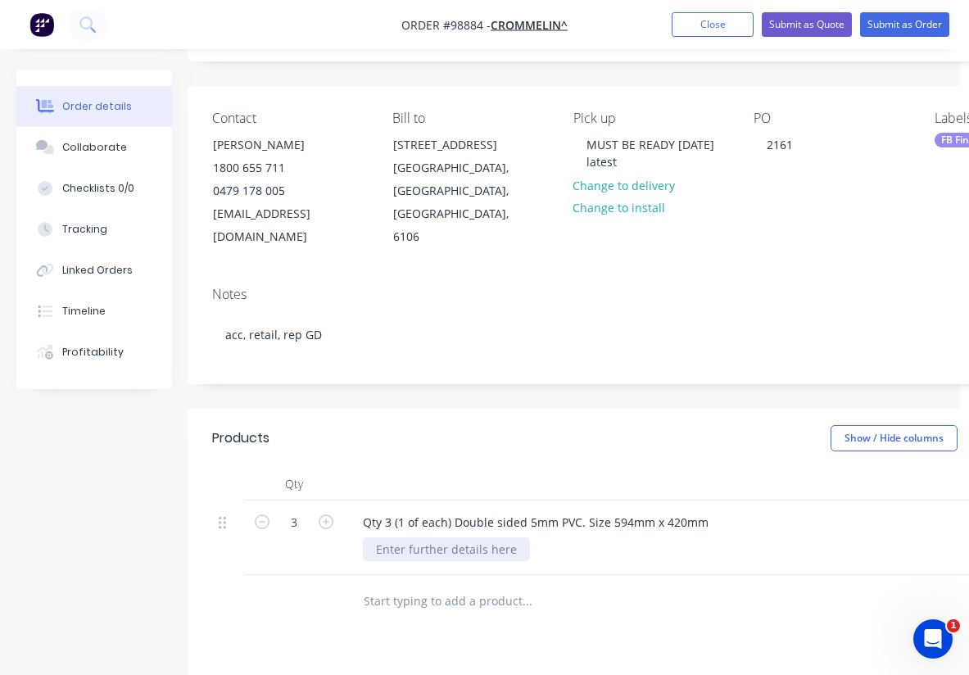
paste div
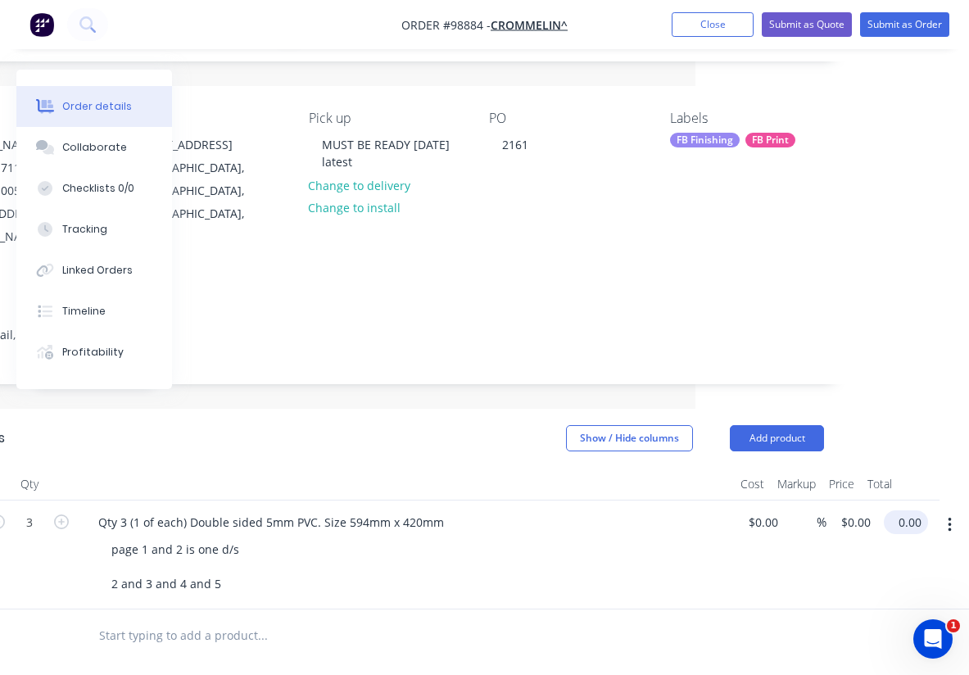
click at [899, 510] on input "0.00" at bounding box center [910, 522] width 38 height 24
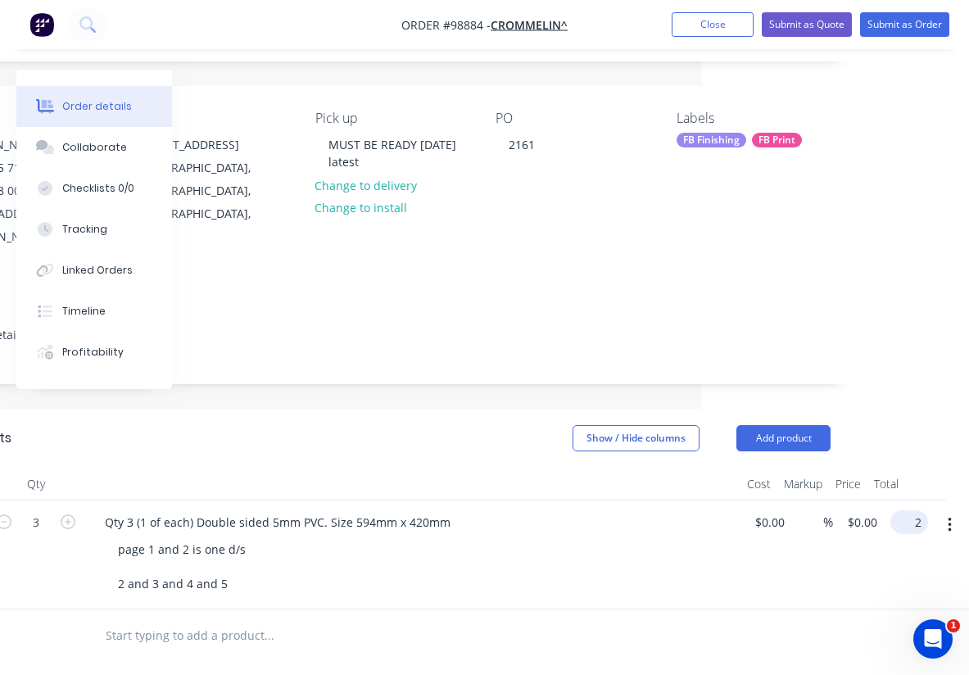
scroll to position [96, 255]
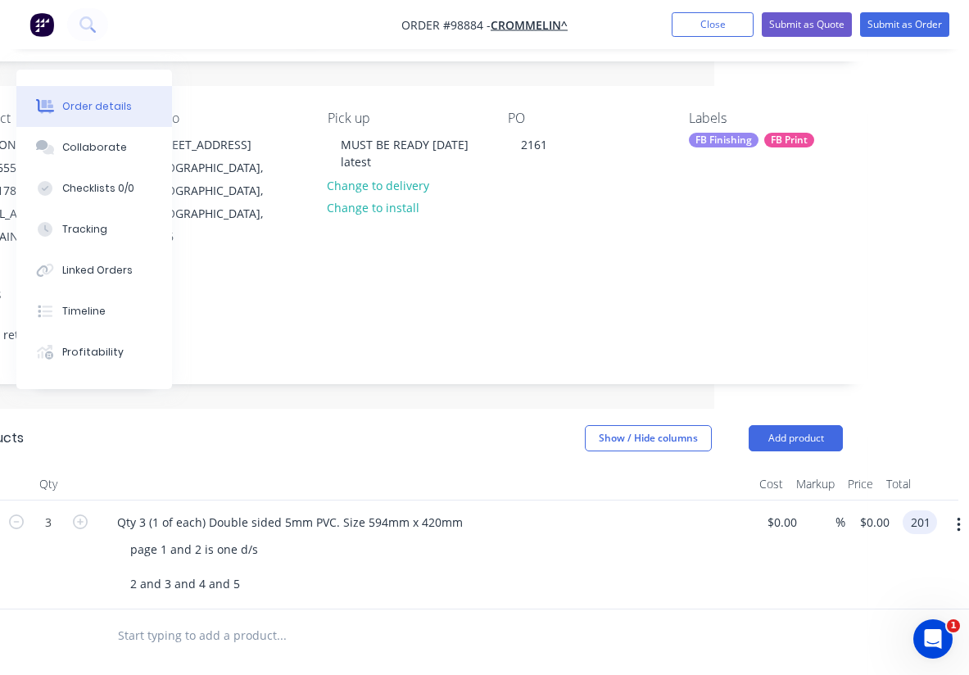
type input "201"
type input "$67.00"
type input "$201.00"
click at [734, 610] on div at bounding box center [404, 636] width 877 height 53
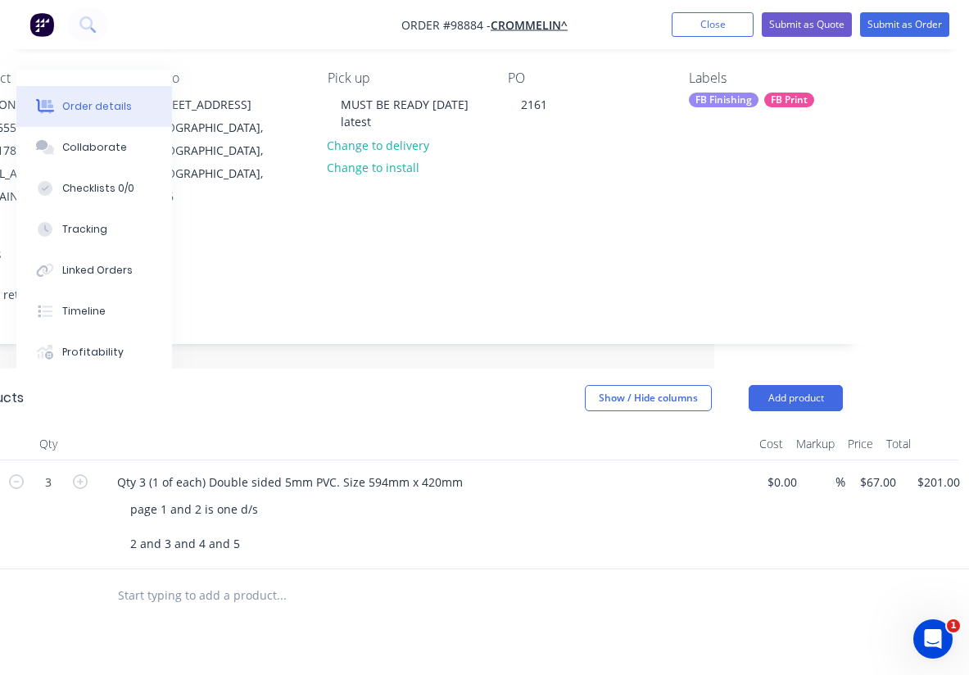
scroll to position [100, 255]
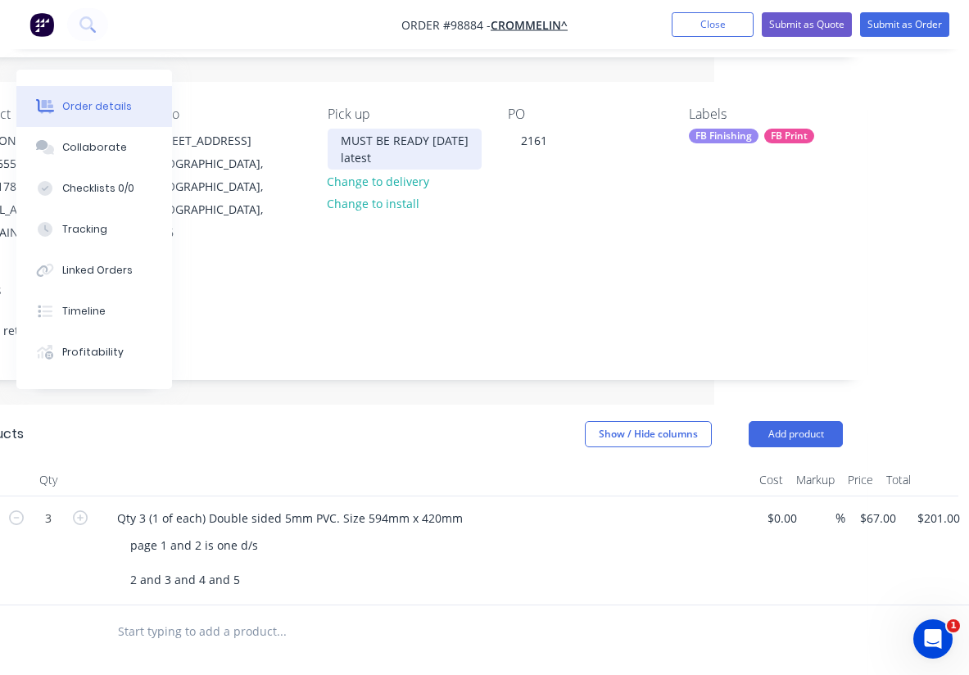
click at [421, 161] on div "MUST BE READY [DATE] latest" at bounding box center [405, 149] width 154 height 41
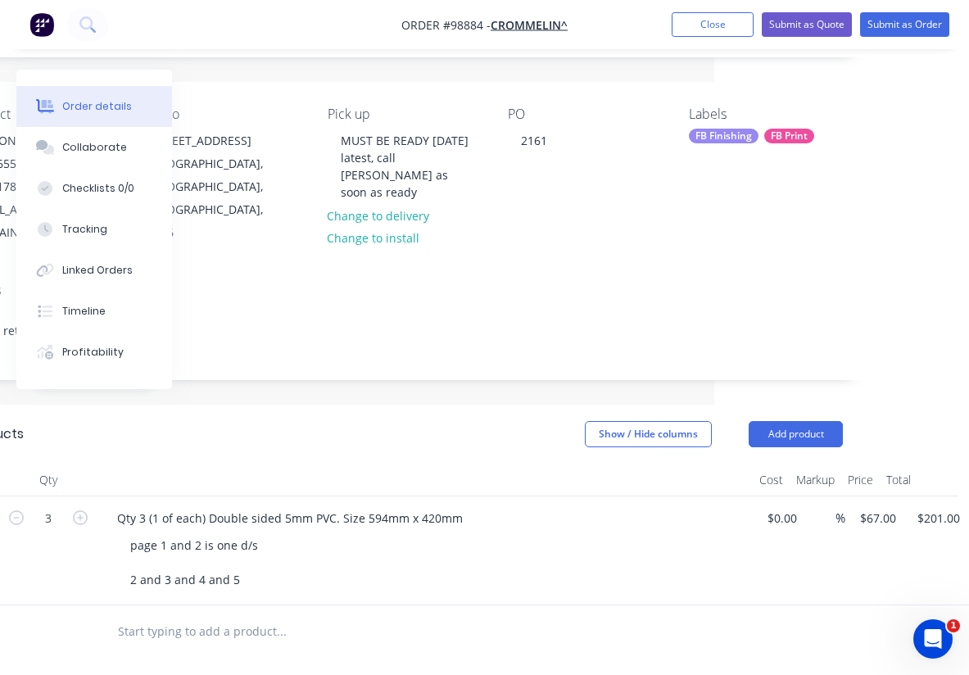
click at [571, 200] on div "PO 2161" at bounding box center [585, 176] width 154 height 138
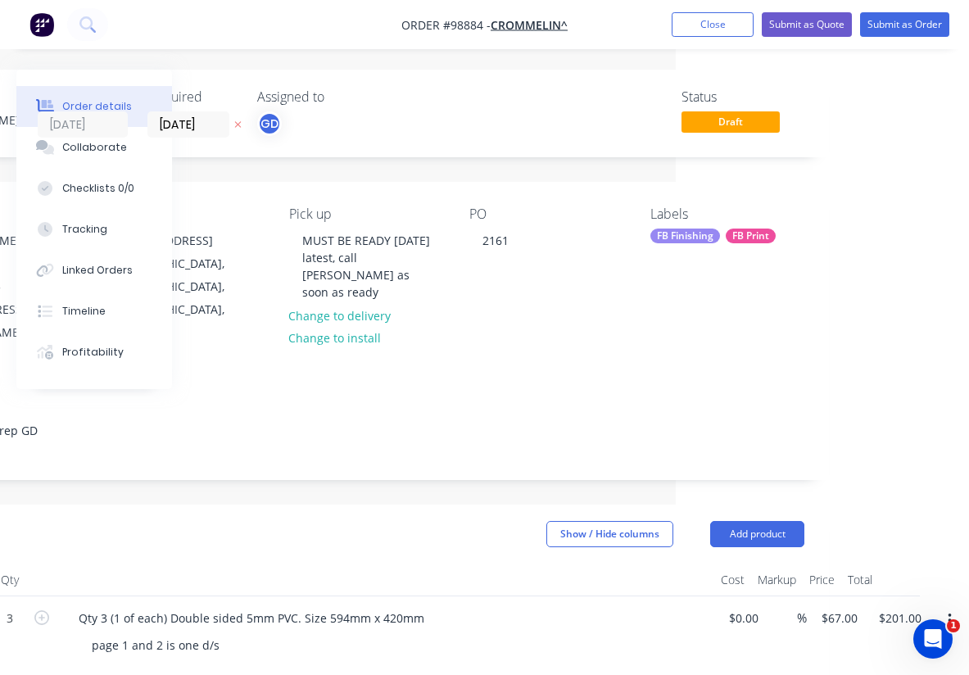
scroll to position [0, 293]
click at [668, 232] on div "FB Finishing" at bounding box center [685, 236] width 70 height 15
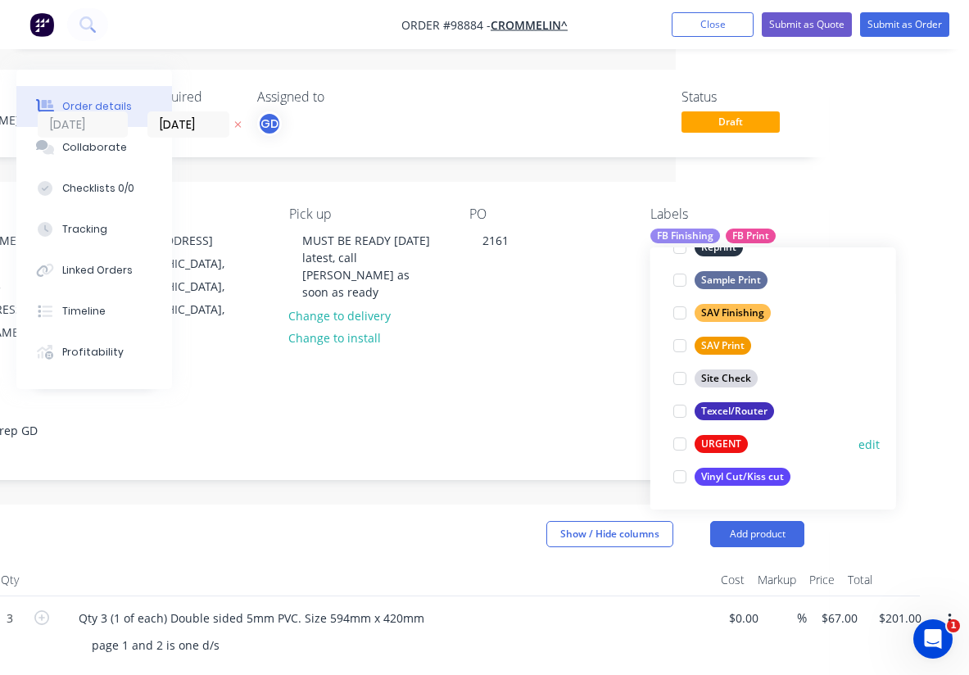
scroll to position [786, 0]
click at [718, 437] on div "URGENT" at bounding box center [721, 444] width 53 height 18
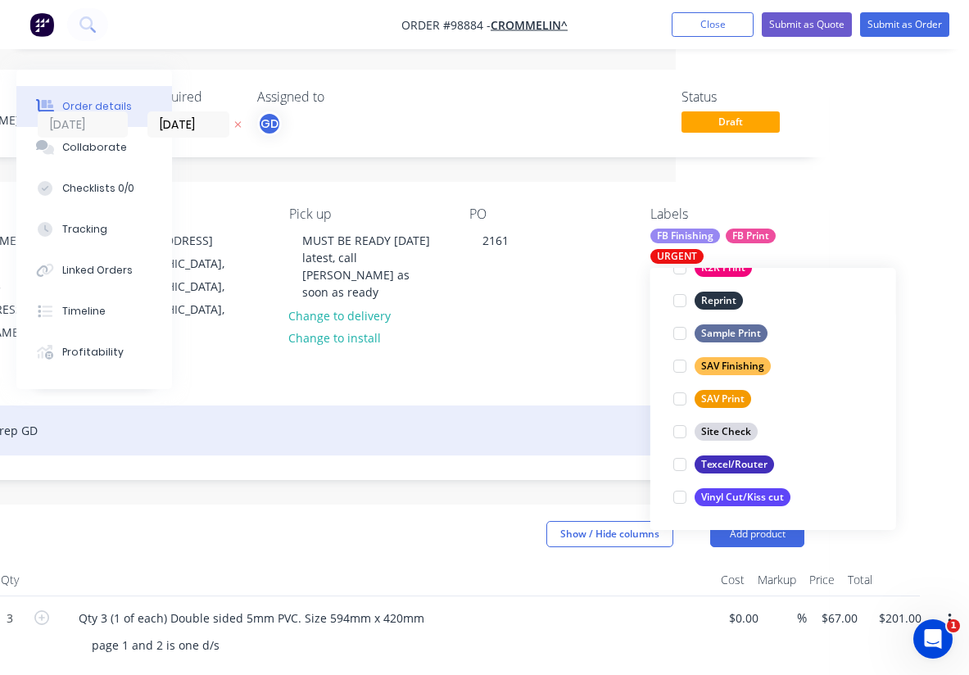
click at [519, 406] on div "acc, retail, rep GD" at bounding box center [366, 431] width 877 height 50
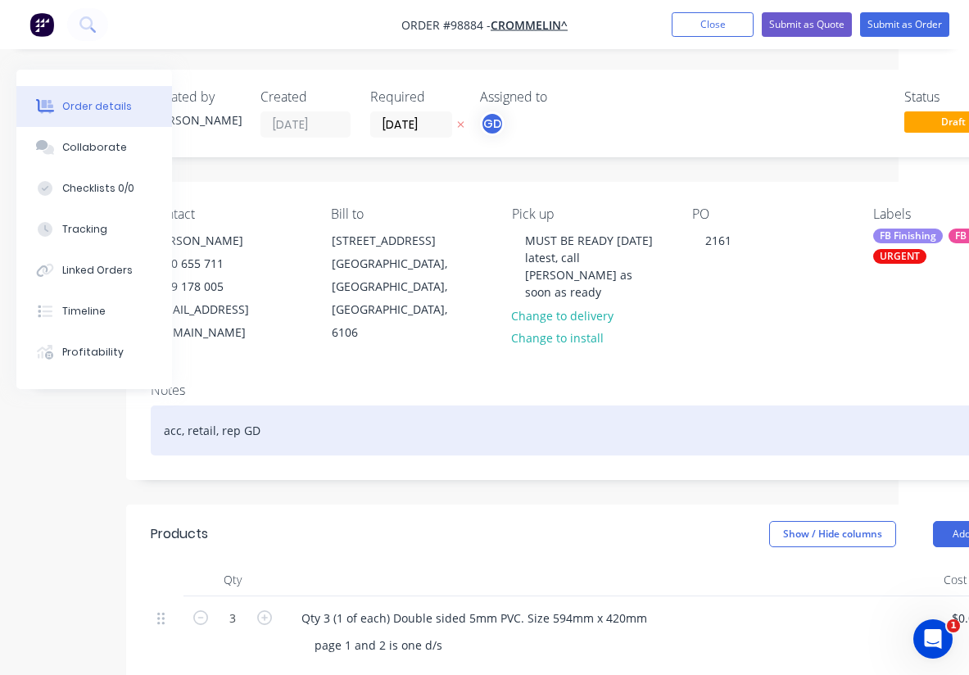
scroll to position [0, 0]
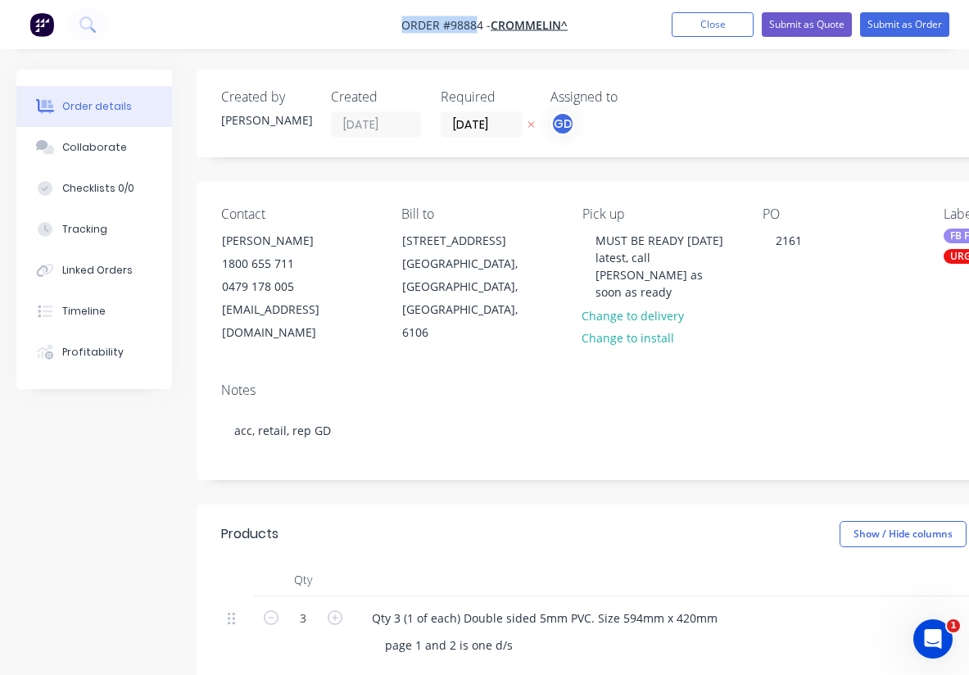
drag, startPoint x: 390, startPoint y: 19, endPoint x: 478, endPoint y: 27, distance: 88.9
click at [478, 27] on nav "Order #98884 - CROMMELIN^ Add product Close Submit as Quote Submit as Order" at bounding box center [484, 24] width 969 height 49
click at [358, 29] on nav "Order #98884 - CROMMELIN^ Add product Close Submit as Quote Submit as Order" at bounding box center [484, 24] width 969 height 49
drag, startPoint x: 383, startPoint y: 28, endPoint x: 483, endPoint y: 20, distance: 100.2
click at [483, 20] on nav "Order #98884 - CROMMELIN^ Add product Close Submit as Quote Submit as Order" at bounding box center [484, 24] width 969 height 49
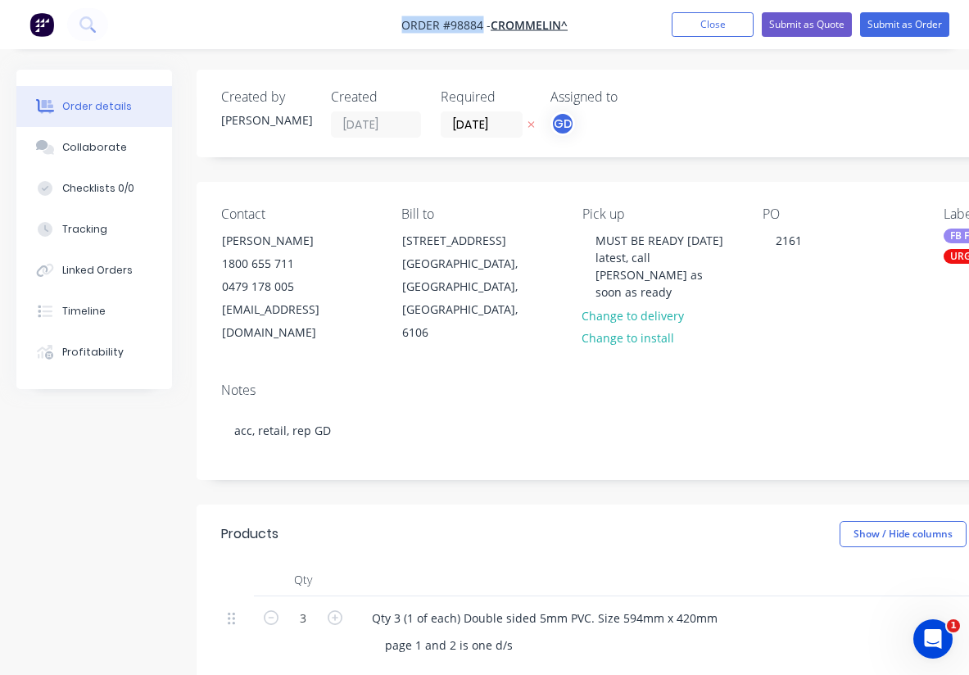
copy span "Order #98884"
click at [699, 33] on button "Close" at bounding box center [713, 24] width 82 height 25
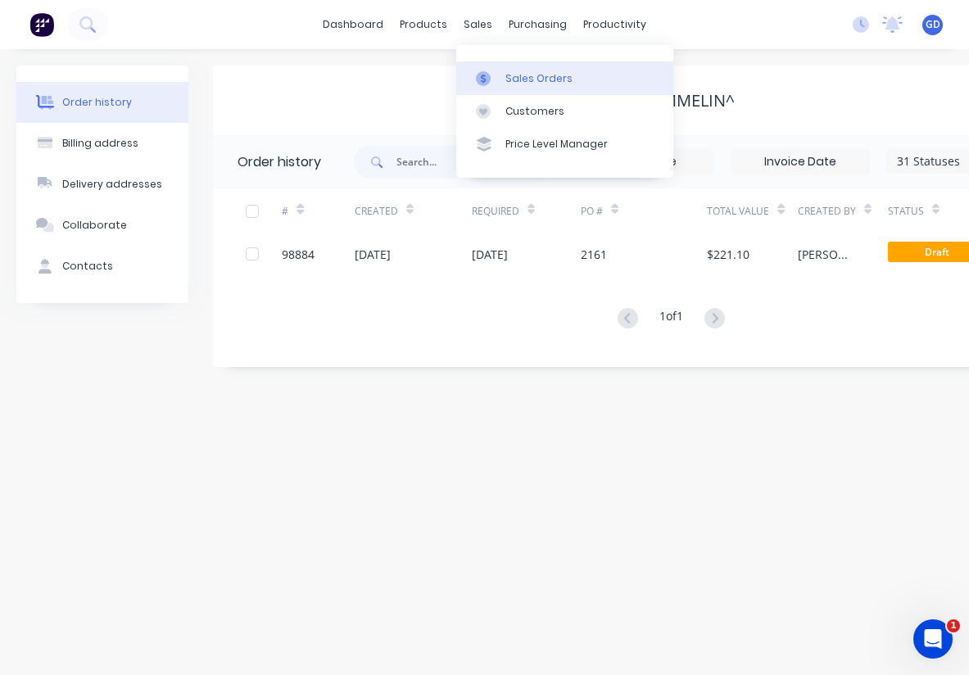
click at [521, 75] on div "Sales Orders" at bounding box center [538, 78] width 67 height 15
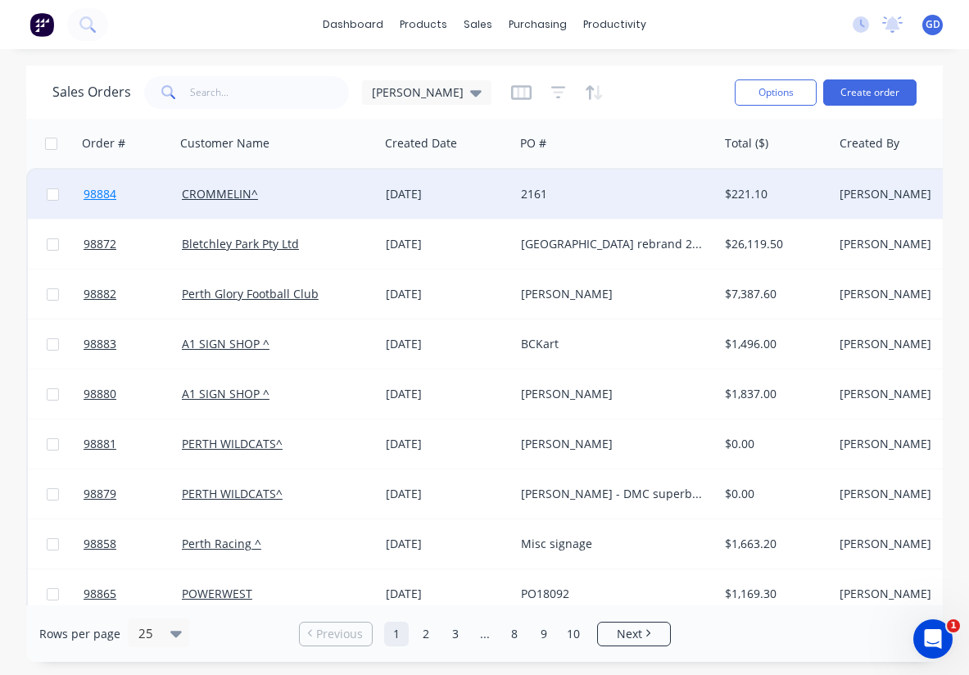
click at [112, 202] on span "98884" at bounding box center [100, 194] width 33 height 16
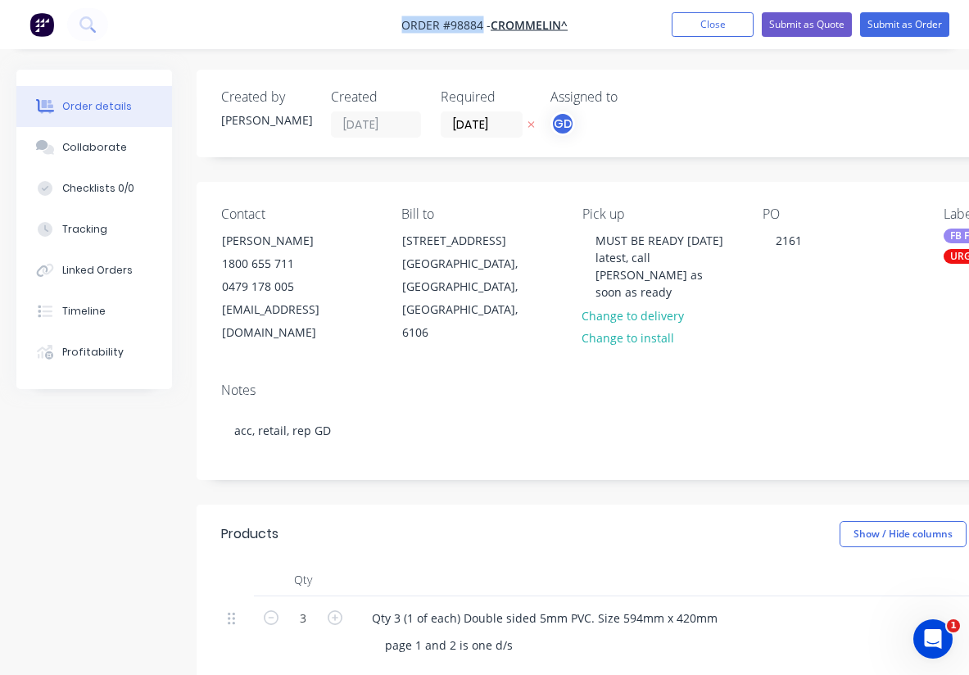
drag, startPoint x: 395, startPoint y: 21, endPoint x: 483, endPoint y: 25, distance: 88.5
click at [483, 25] on nav "Order #98884 - CROMMELIN^ Add product Close Submit as Quote Submit as Order" at bounding box center [484, 24] width 969 height 49
copy span "Order #98884"
click at [697, 25] on button "Close" at bounding box center [713, 24] width 82 height 25
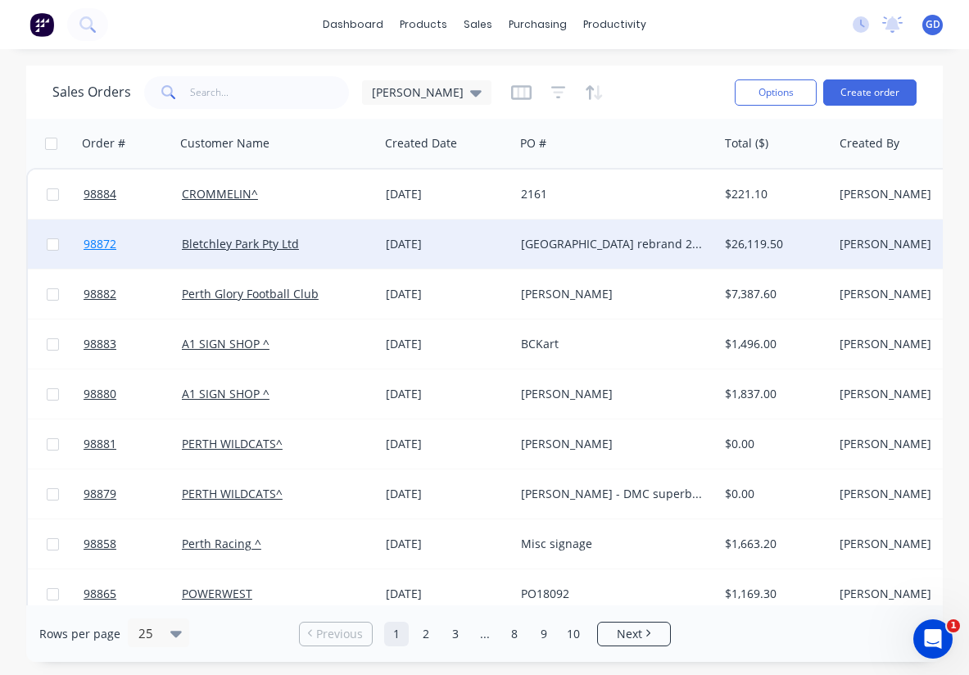
click at [99, 255] on link "98872" at bounding box center [133, 244] width 98 height 49
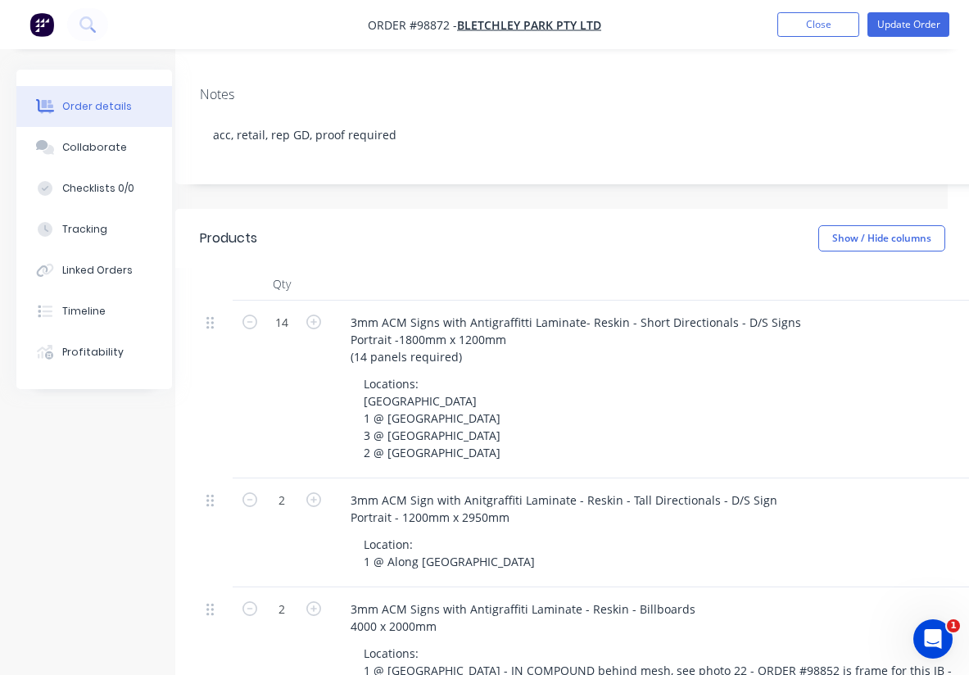
scroll to position [0, 21]
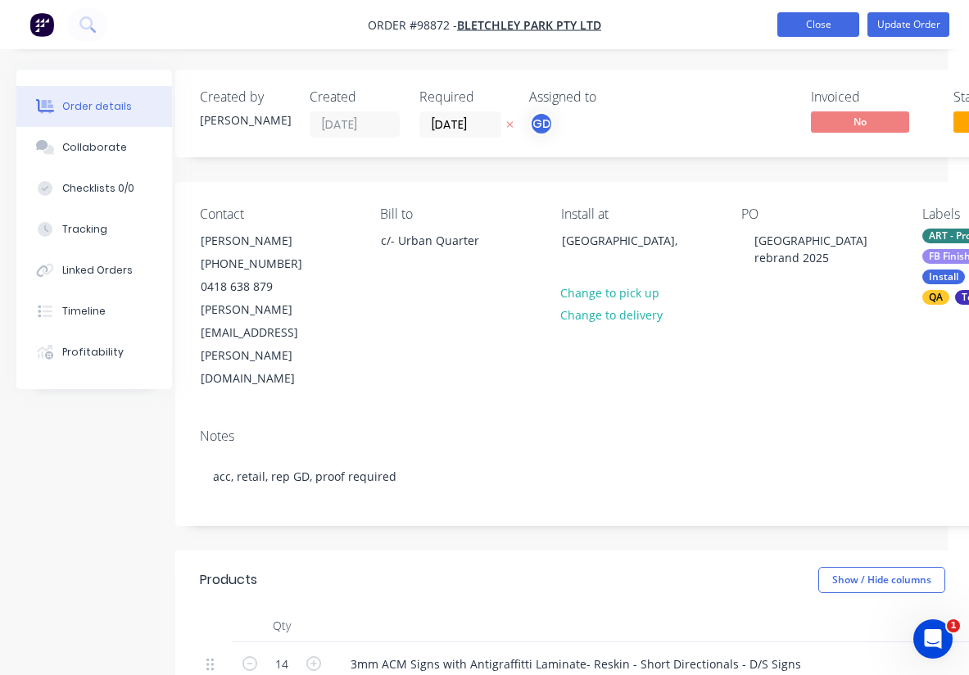
click at [817, 28] on button "Close" at bounding box center [818, 24] width 82 height 25
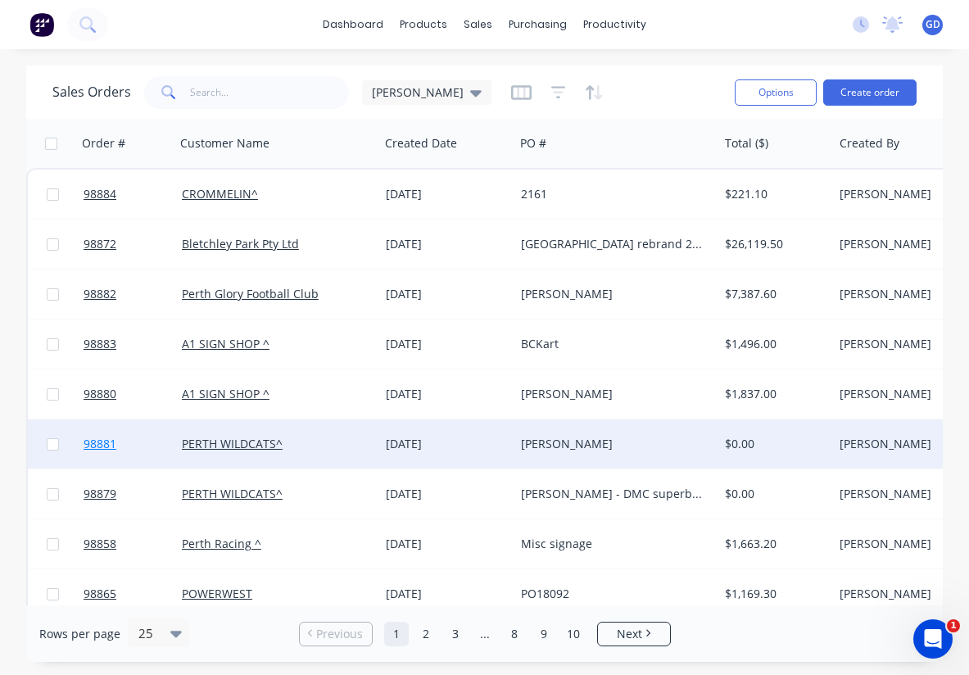
click at [97, 445] on span "98881" at bounding box center [100, 444] width 33 height 16
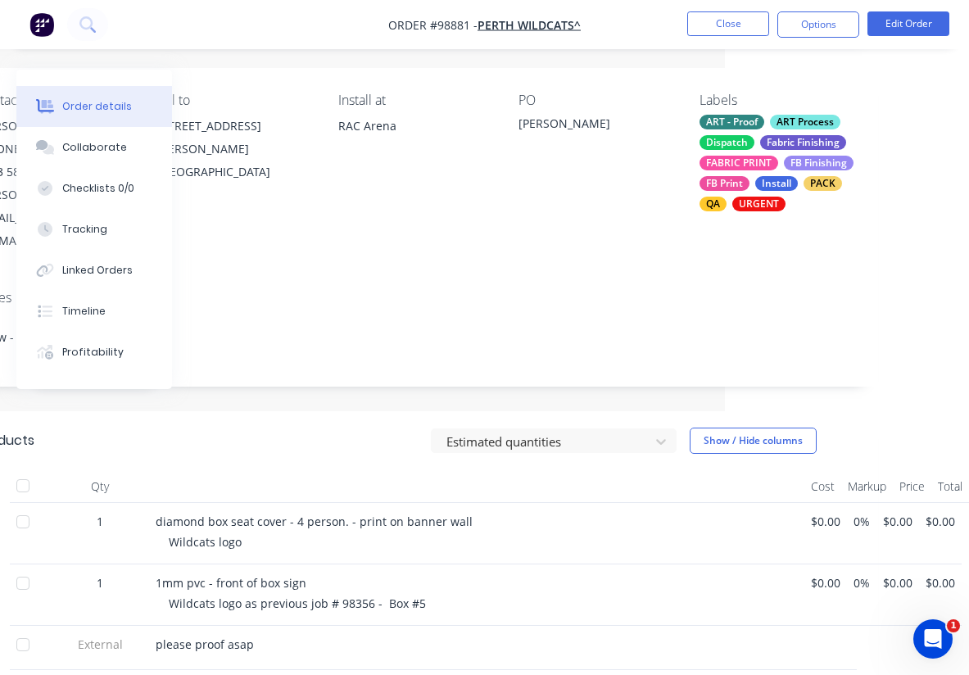
scroll to position [113, 244]
